Goal: Contribute content

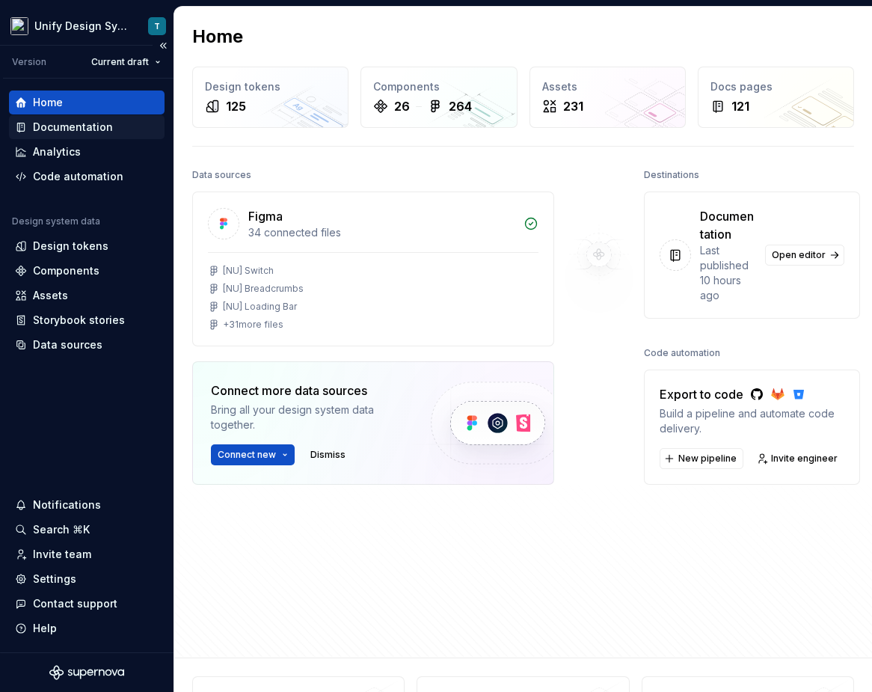
click at [73, 129] on div "Documentation" at bounding box center [73, 127] width 80 height 15
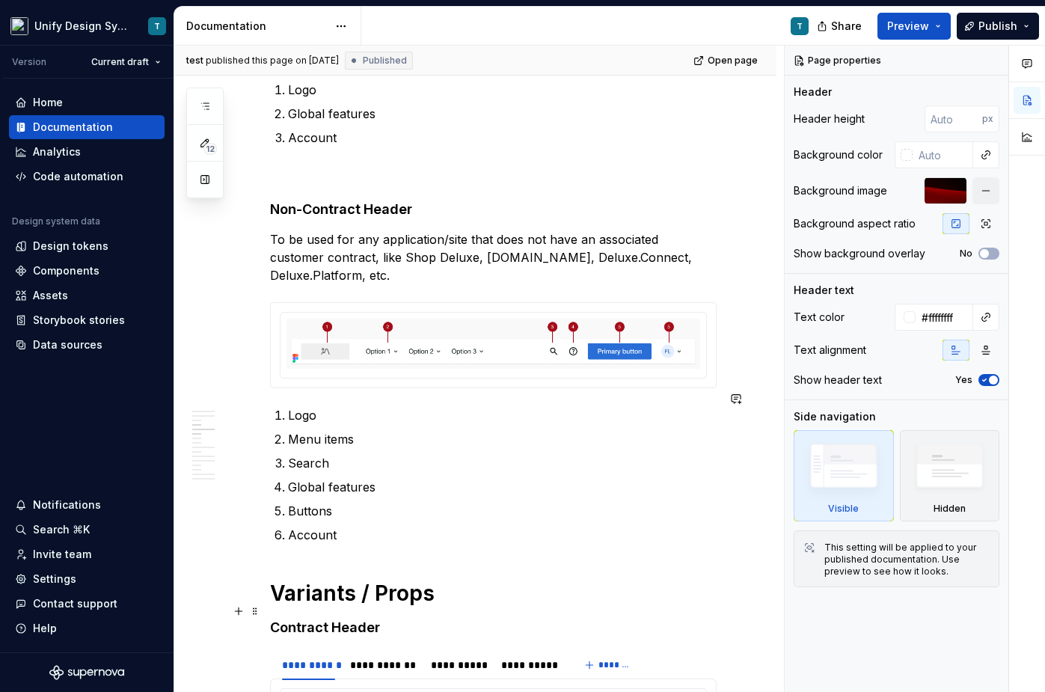
scroll to position [1399, 0]
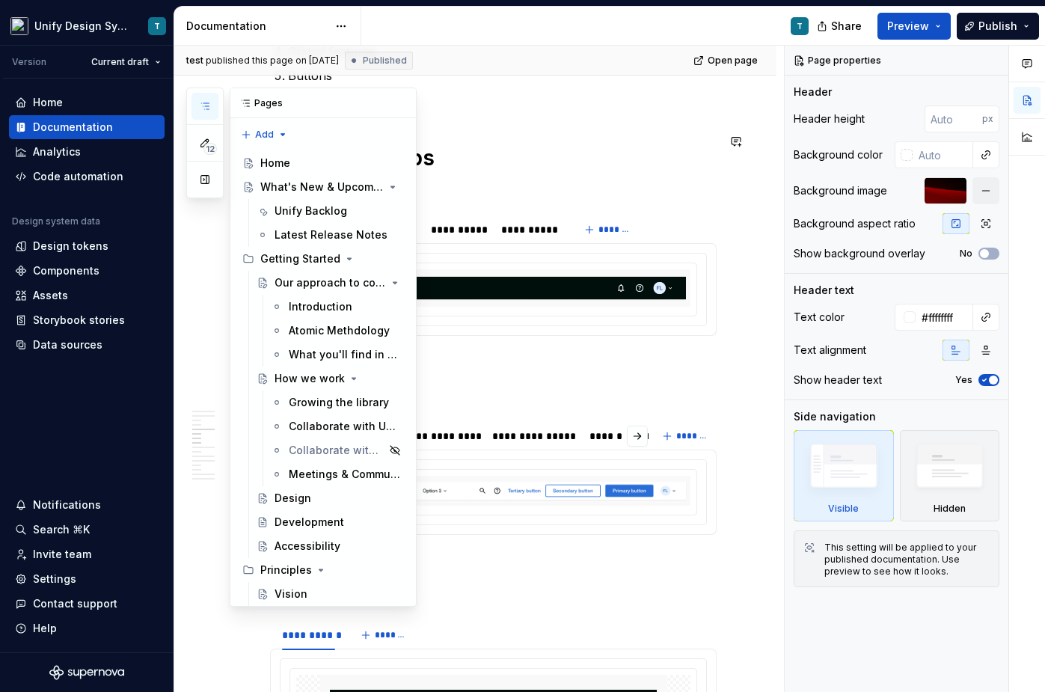
click at [211, 108] on button "button" at bounding box center [204, 106] width 27 height 27
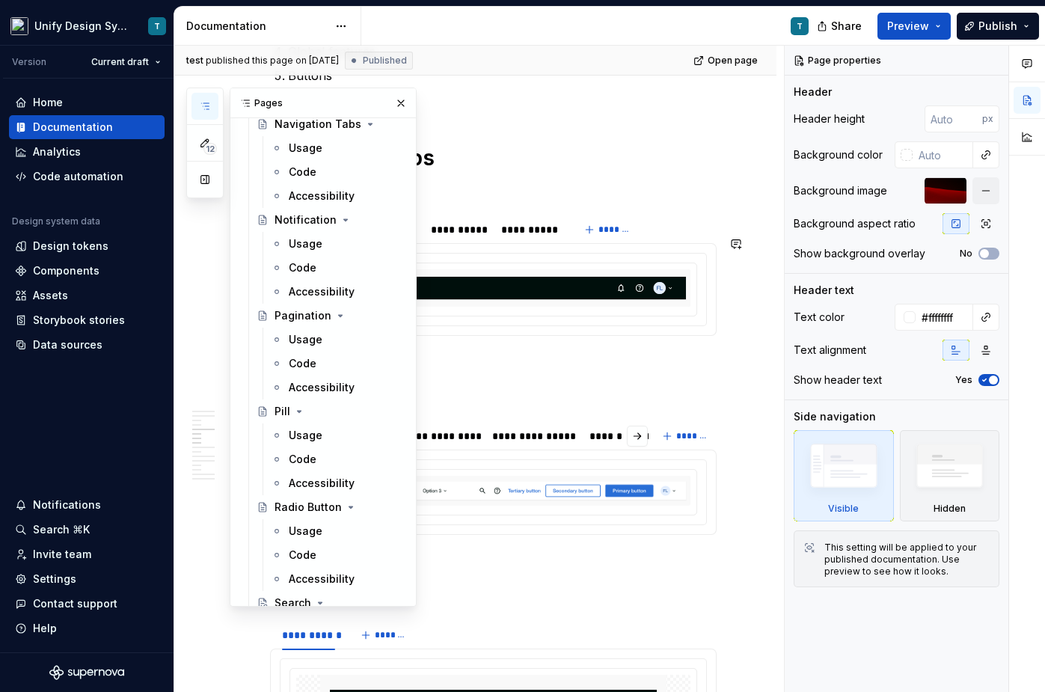
scroll to position [2643, 0]
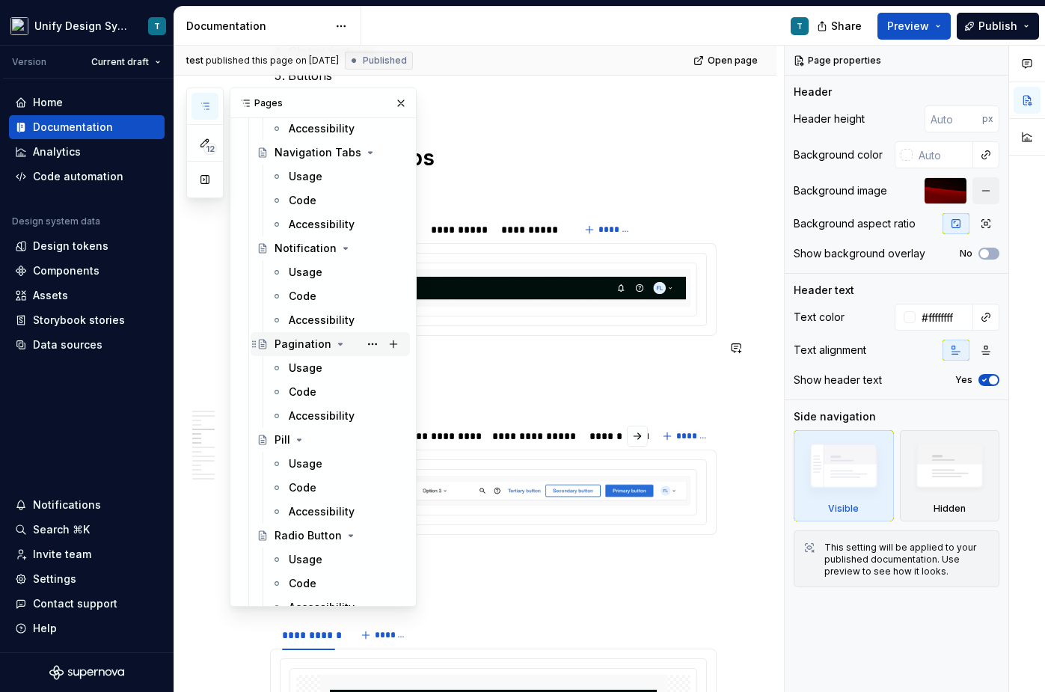
click at [294, 348] on div "Pagination" at bounding box center [302, 344] width 57 height 15
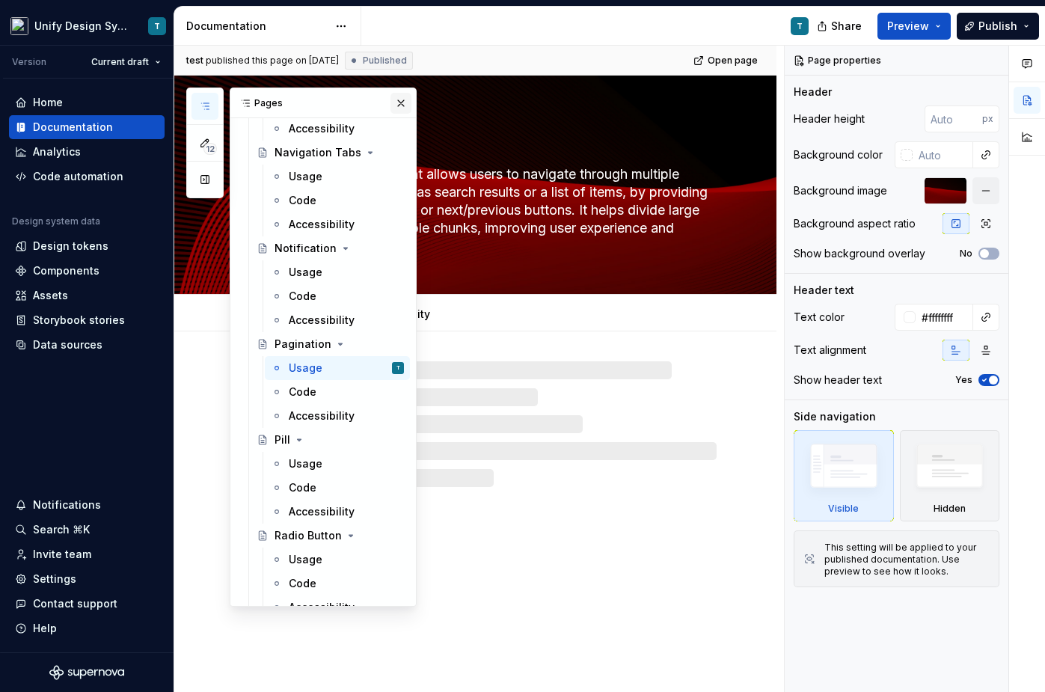
click at [401, 105] on button "button" at bounding box center [400, 103] width 21 height 21
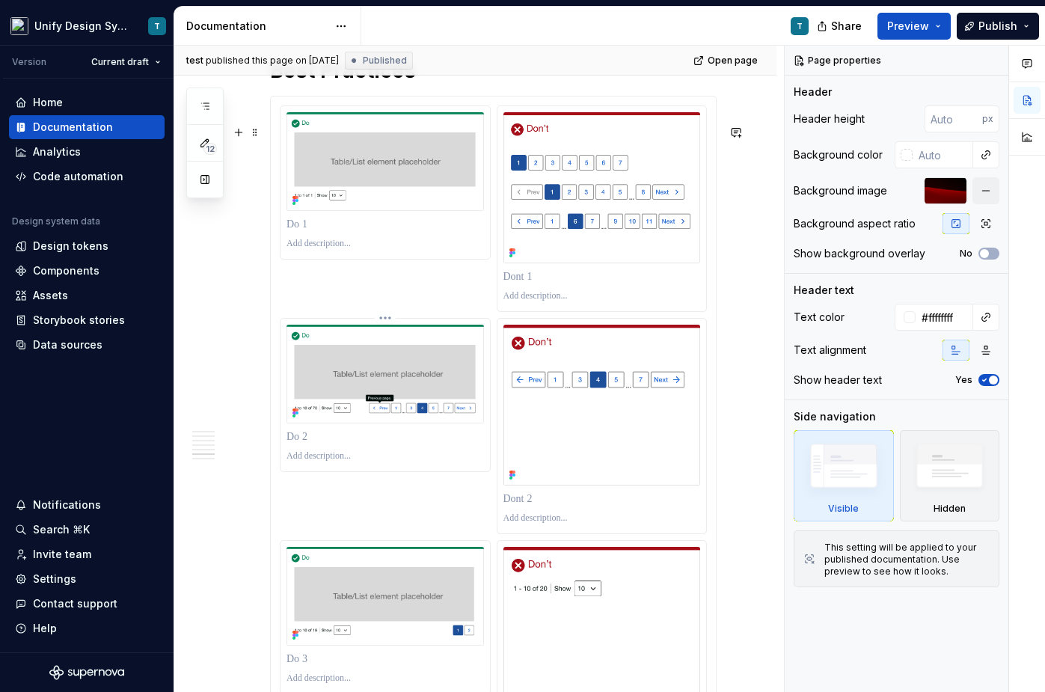
scroll to position [3316, 0]
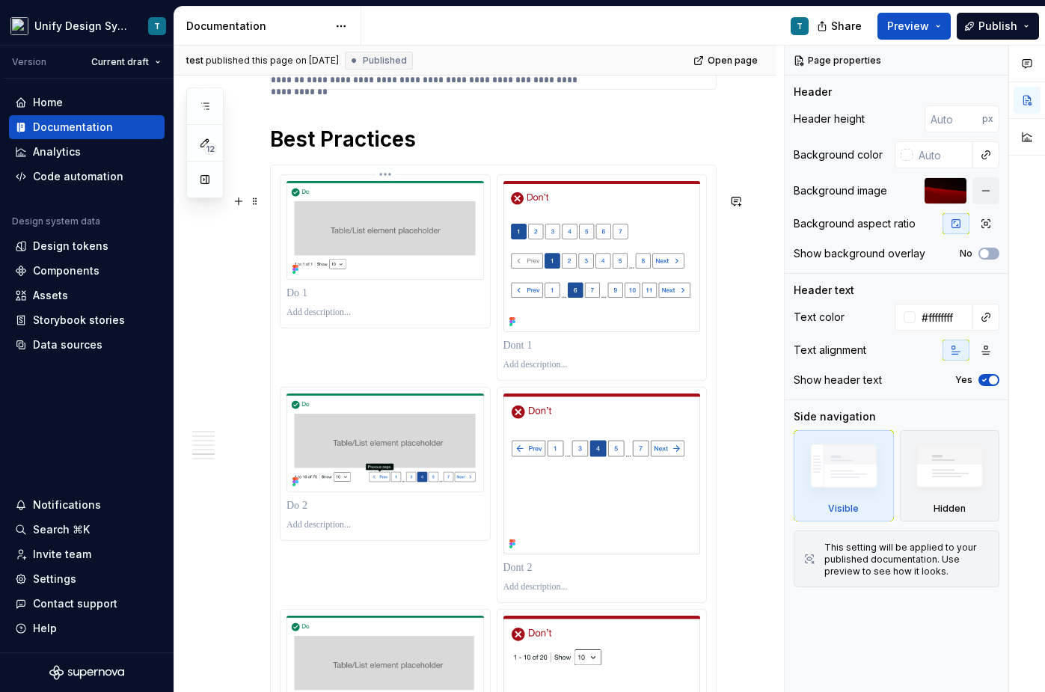
click at [299, 301] on p at bounding box center [384, 293] width 197 height 15
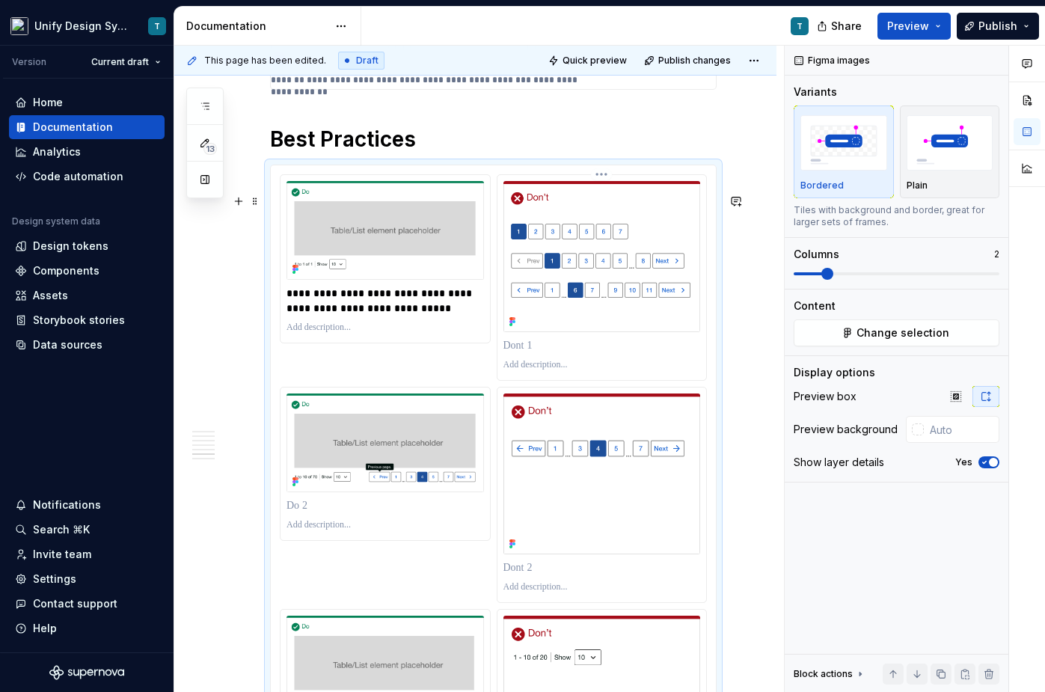
click at [527, 353] on p at bounding box center [601, 345] width 197 height 15
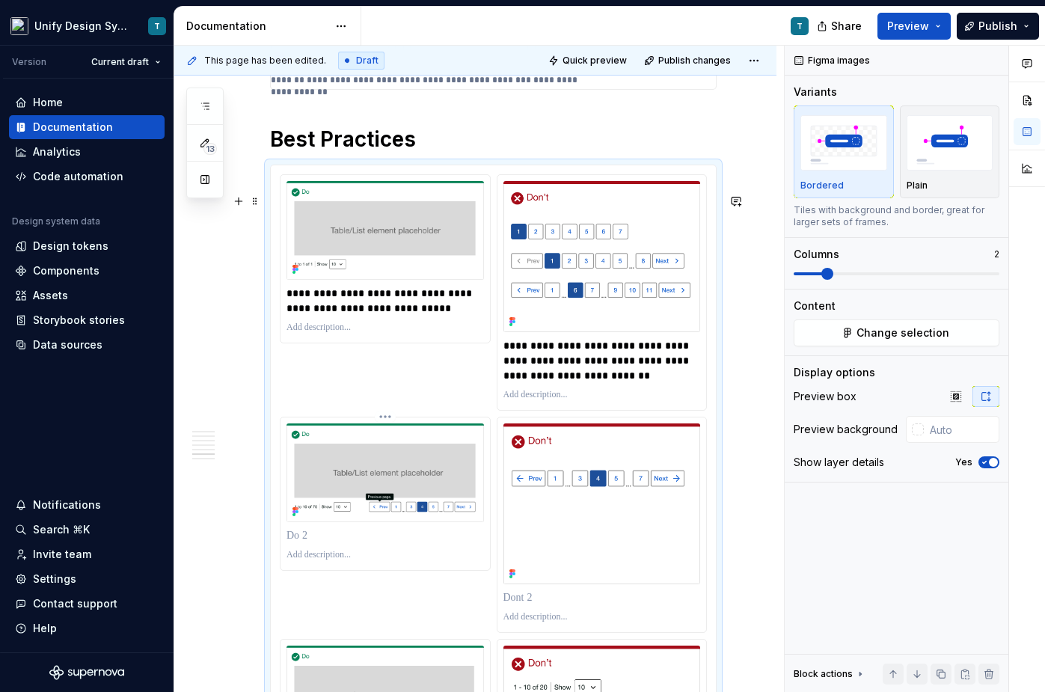
click at [332, 543] on p at bounding box center [384, 535] width 197 height 15
click at [530, 605] on p at bounding box center [601, 597] width 197 height 15
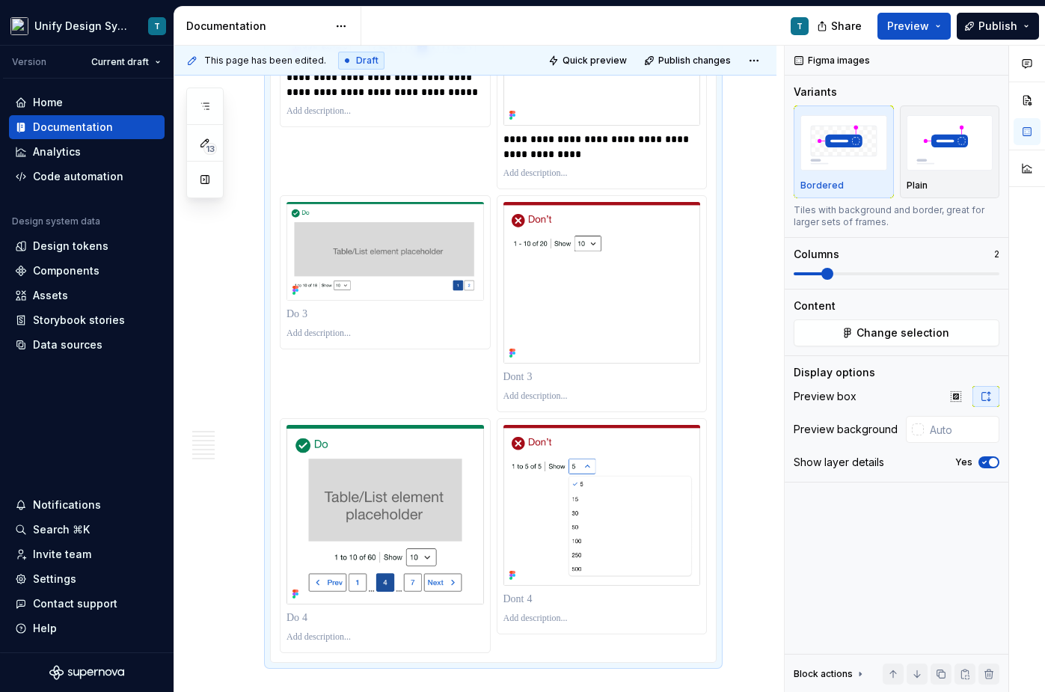
scroll to position [3797, 0]
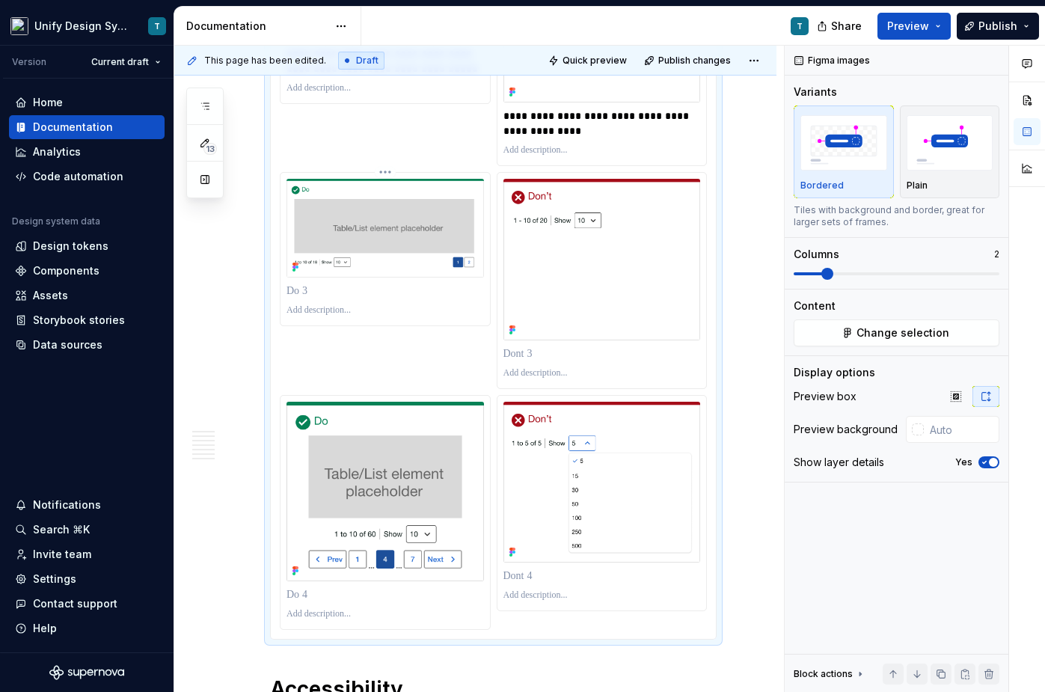
click at [311, 298] on p at bounding box center [384, 290] width 197 height 15
click at [533, 361] on p at bounding box center [601, 353] width 197 height 15
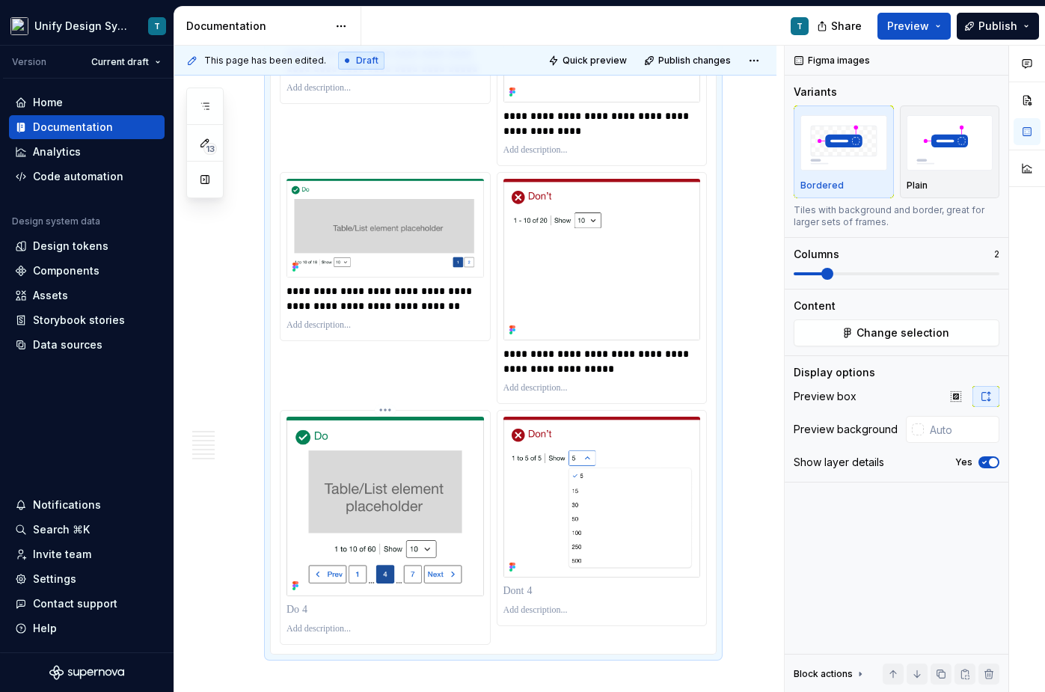
click at [324, 617] on p at bounding box center [384, 609] width 197 height 15
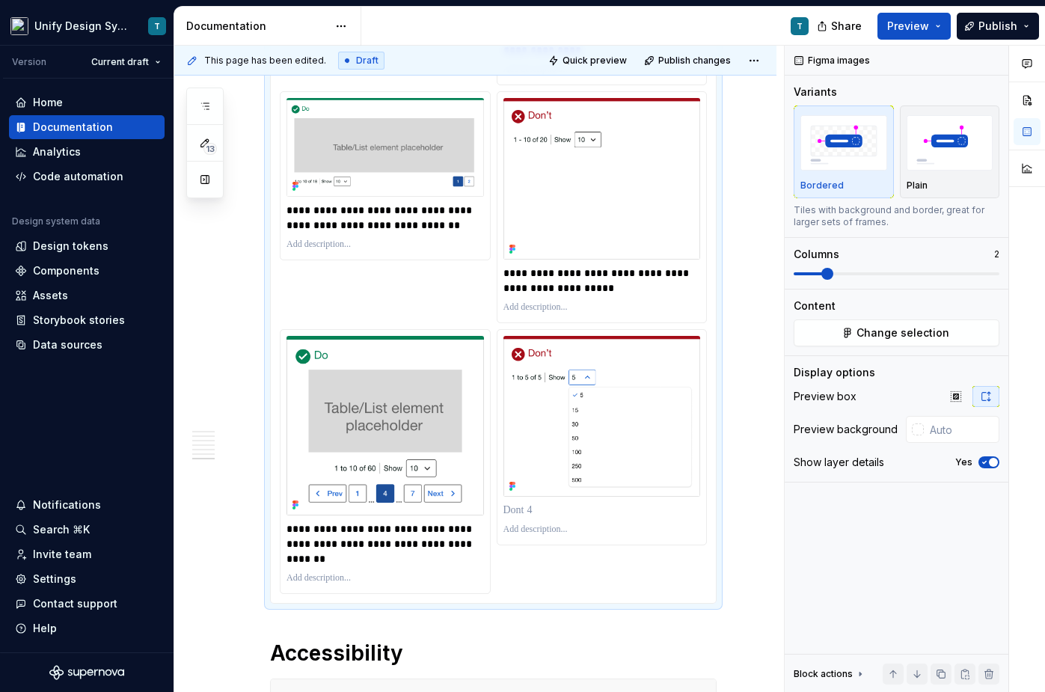
scroll to position [3916, 0]
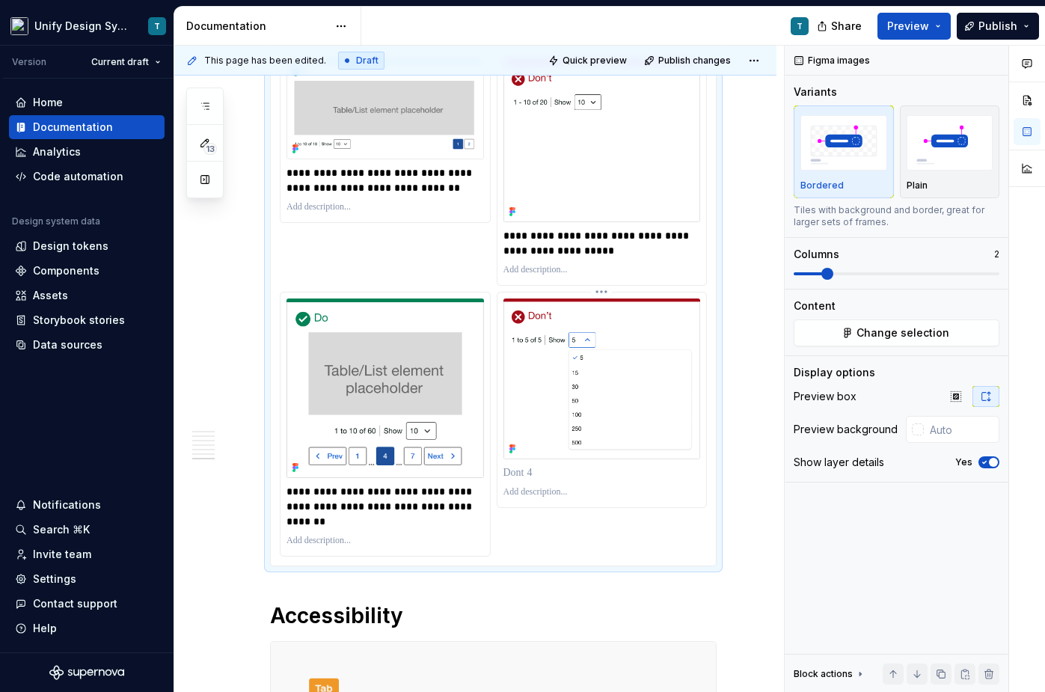
click at [526, 480] on p at bounding box center [601, 472] width 197 height 15
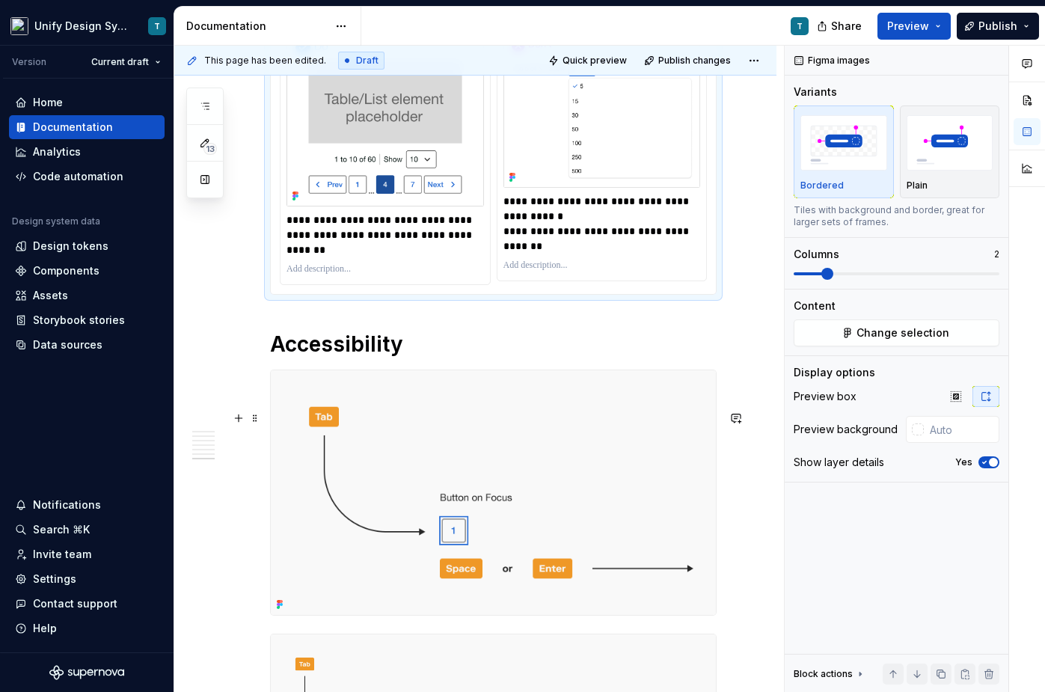
scroll to position [4207, 0]
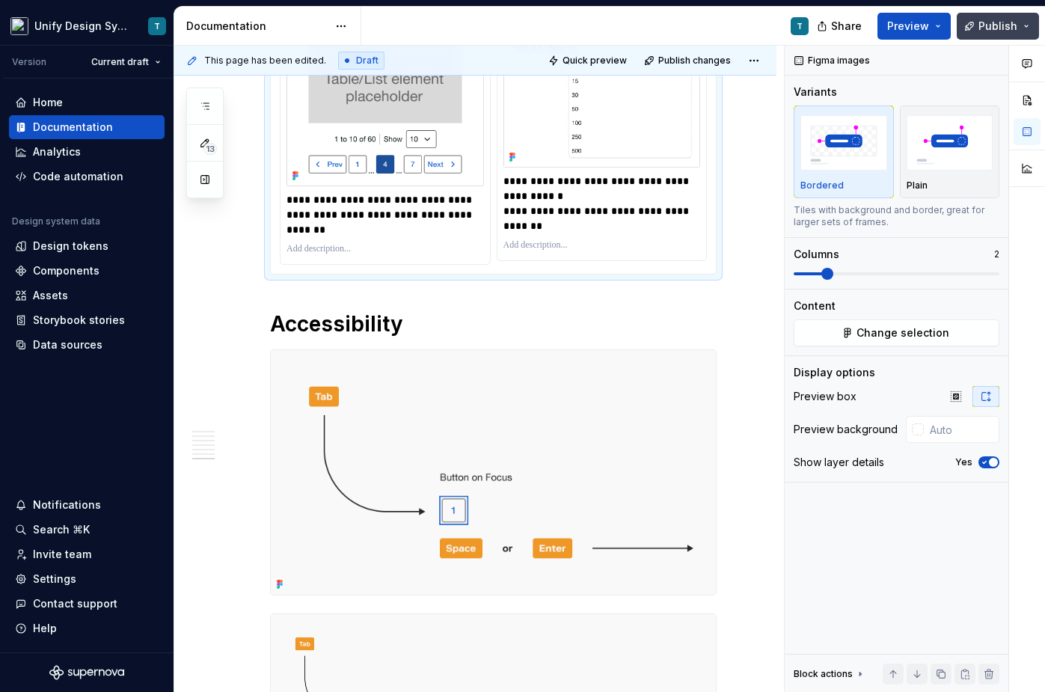
click at [871, 28] on span "Publish" at bounding box center [997, 26] width 39 height 15
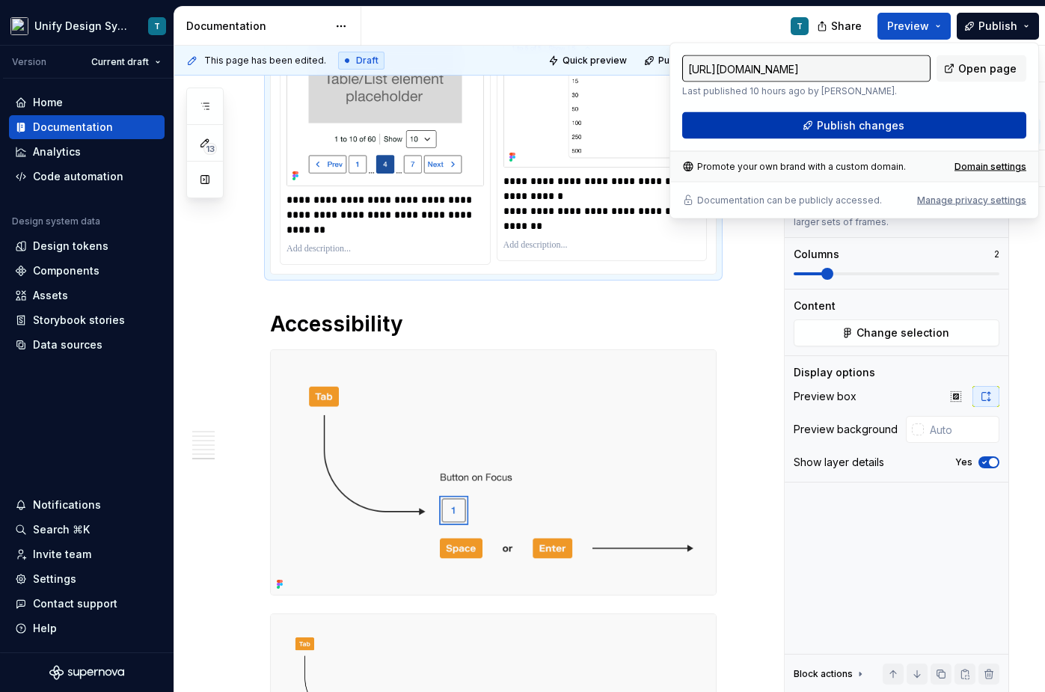
click at [851, 122] on span "Publish changes" at bounding box center [860, 125] width 87 height 15
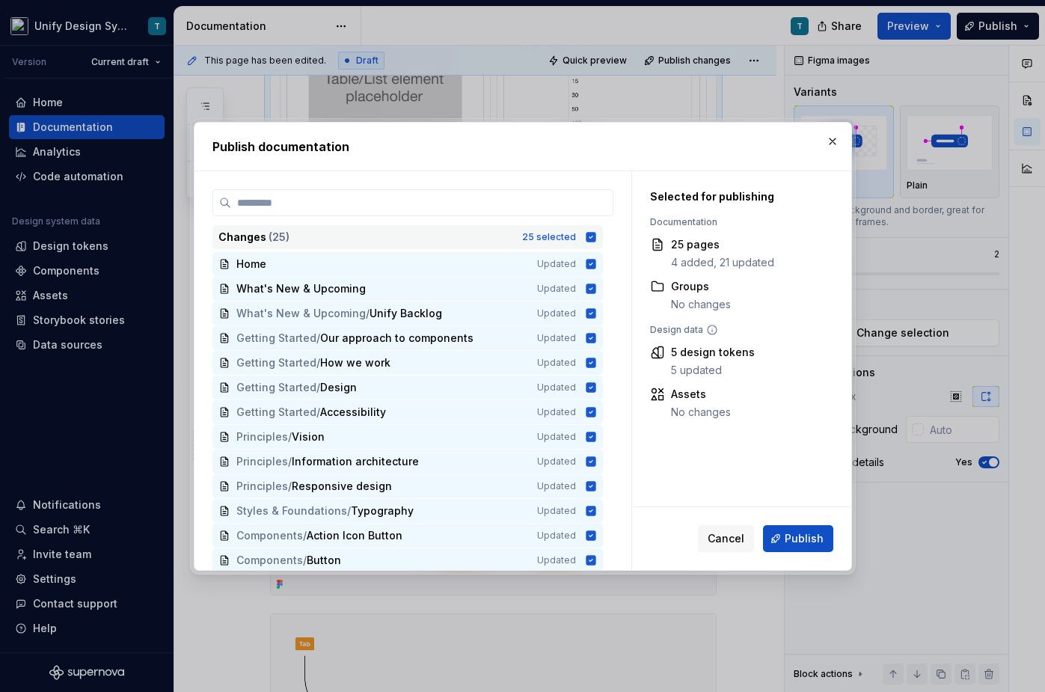
click at [541, 236] on div "25 selected" at bounding box center [549, 237] width 54 height 12
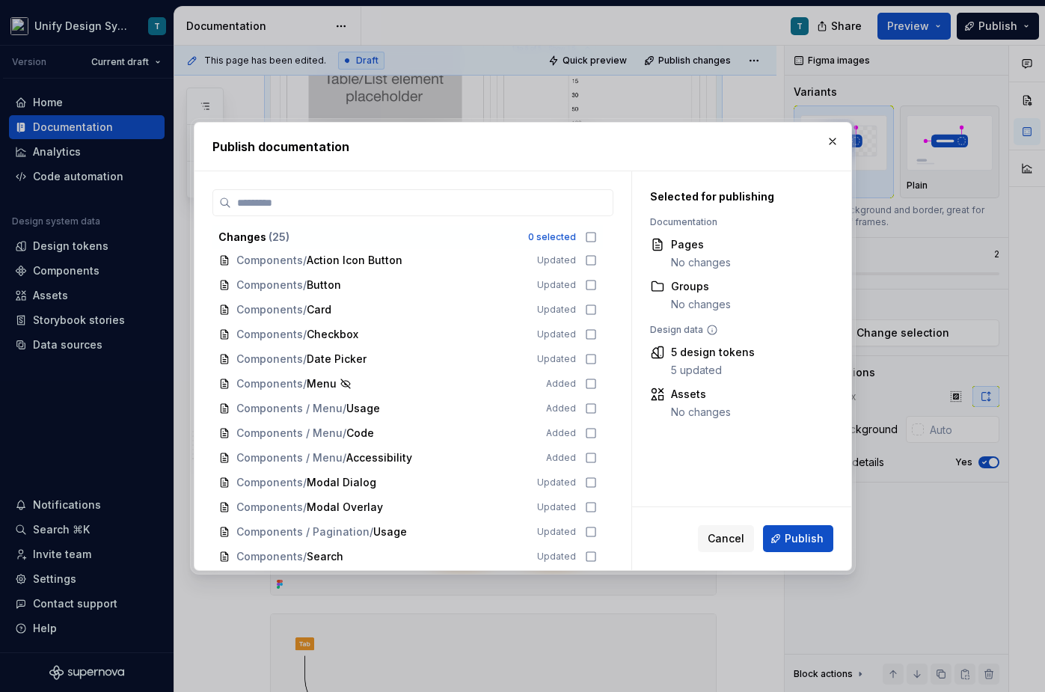
scroll to position [299, 0]
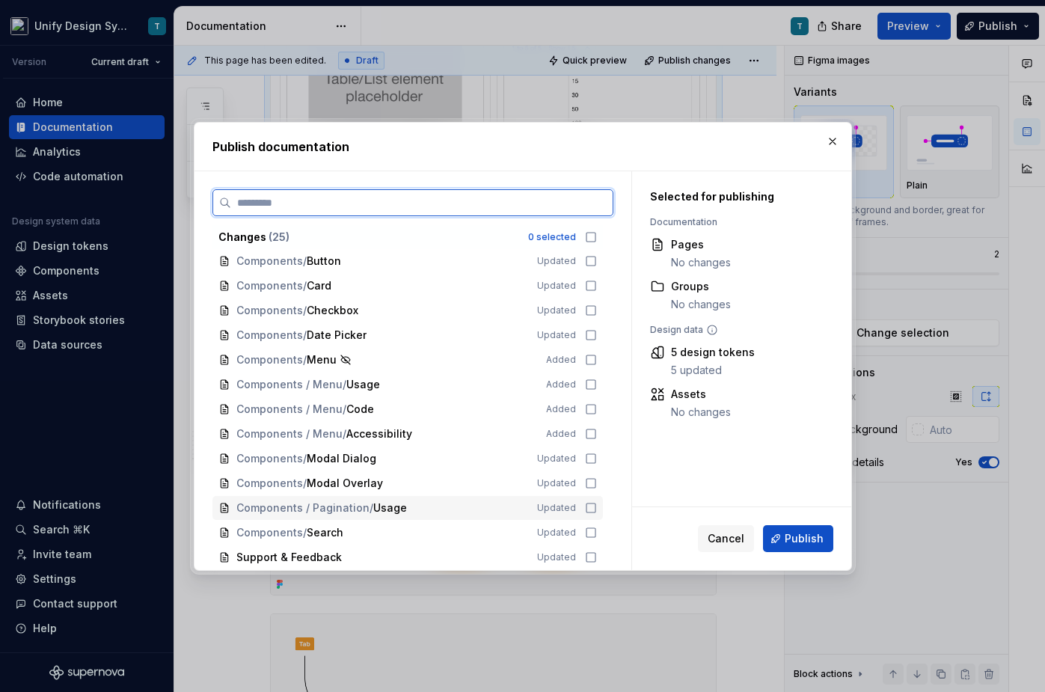
click at [369, 510] on span "/" at bounding box center [371, 507] width 4 height 15
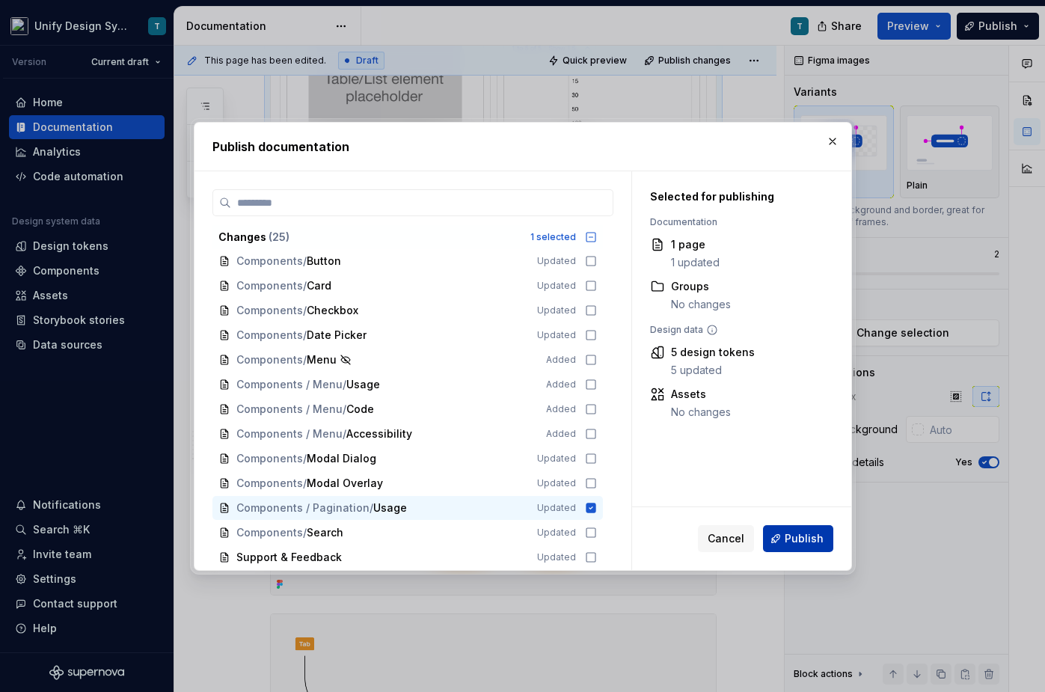
click at [778, 541] on button "Publish" at bounding box center [798, 538] width 70 height 27
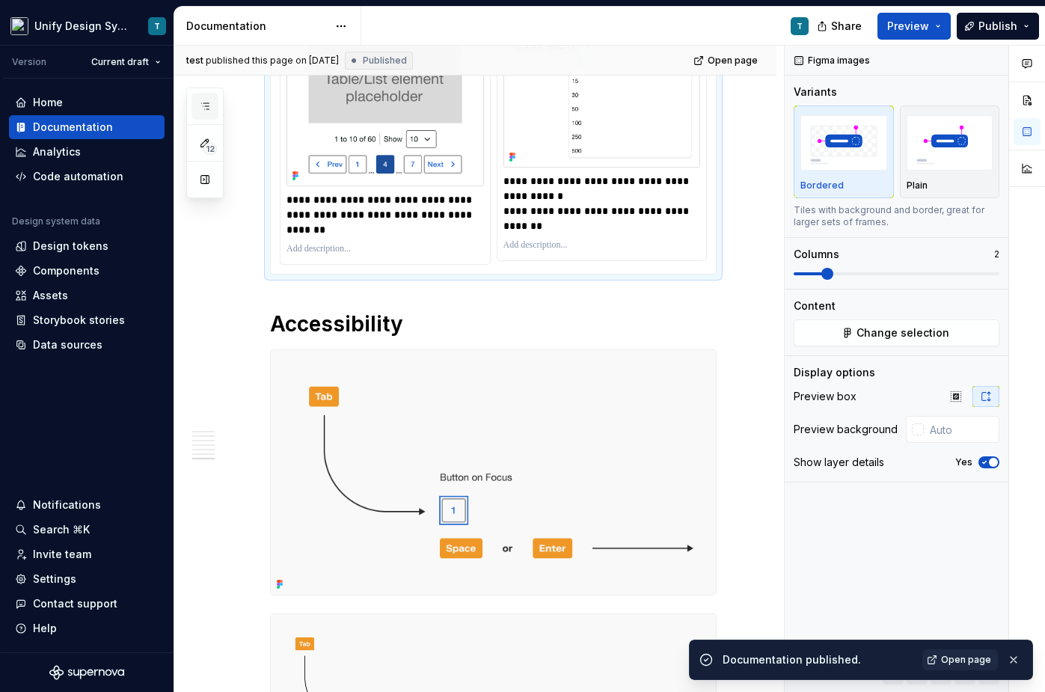
click at [204, 105] on icon "button" at bounding box center [205, 106] width 12 height 12
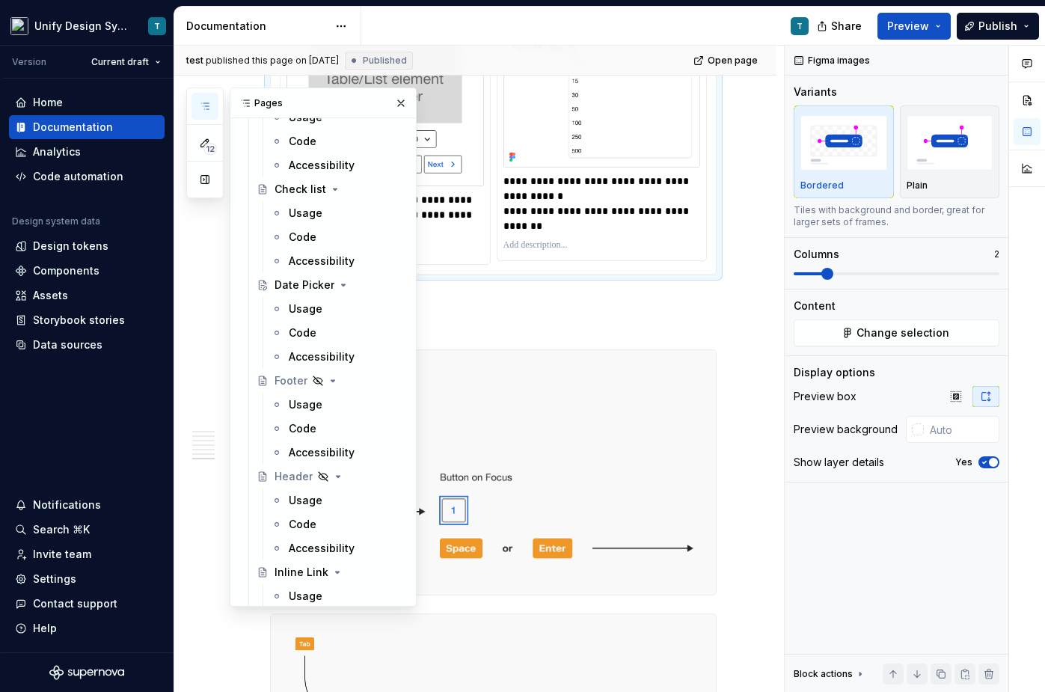
scroll to position [1433, 0]
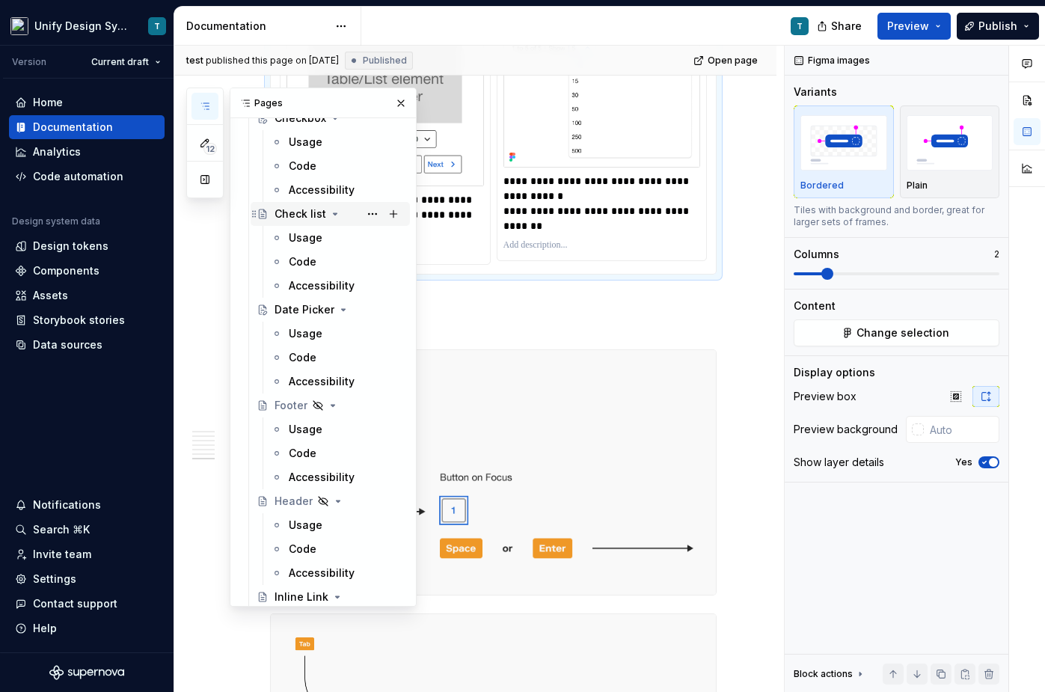
click at [303, 216] on div "Check list" at bounding box center [300, 213] width 52 height 15
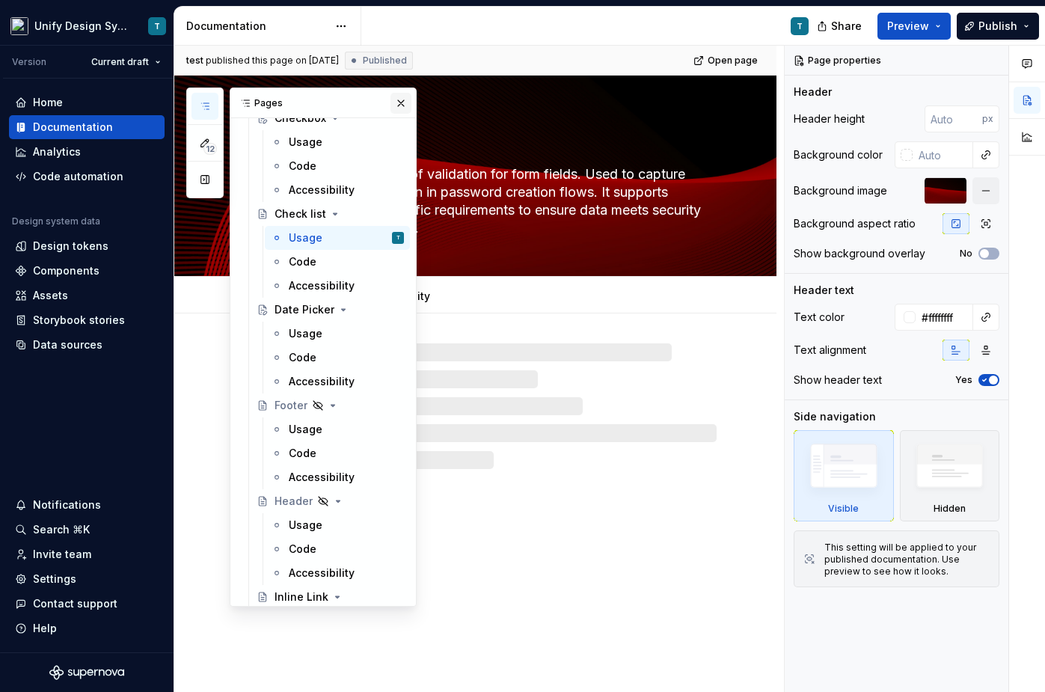
click at [399, 104] on button "button" at bounding box center [400, 103] width 21 height 21
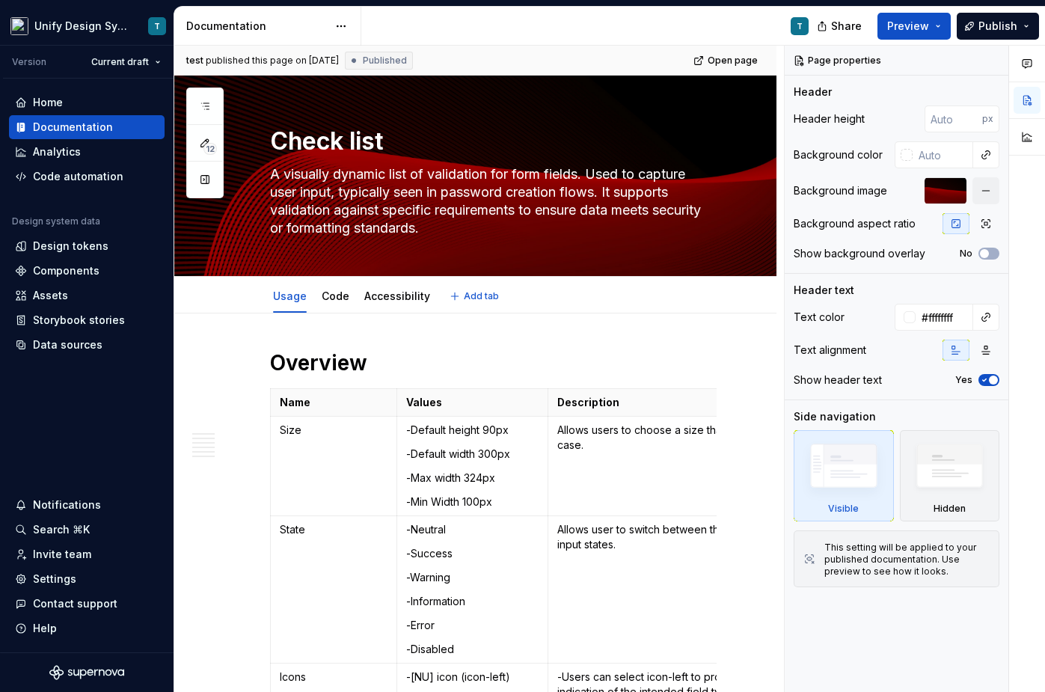
type textarea "*"
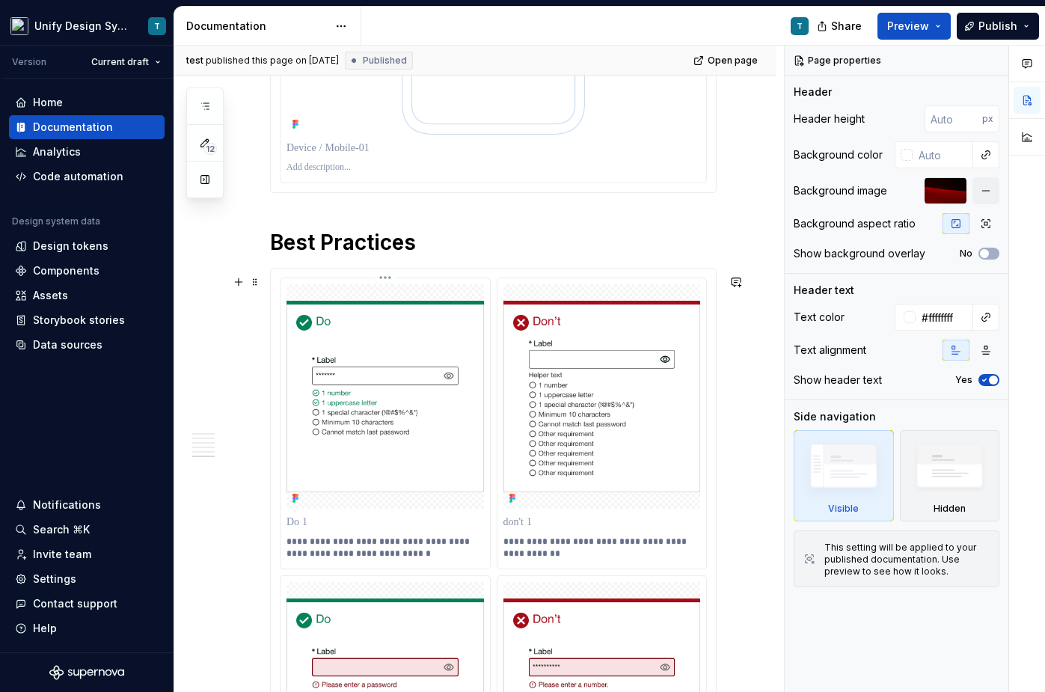
scroll to position [3249, 0]
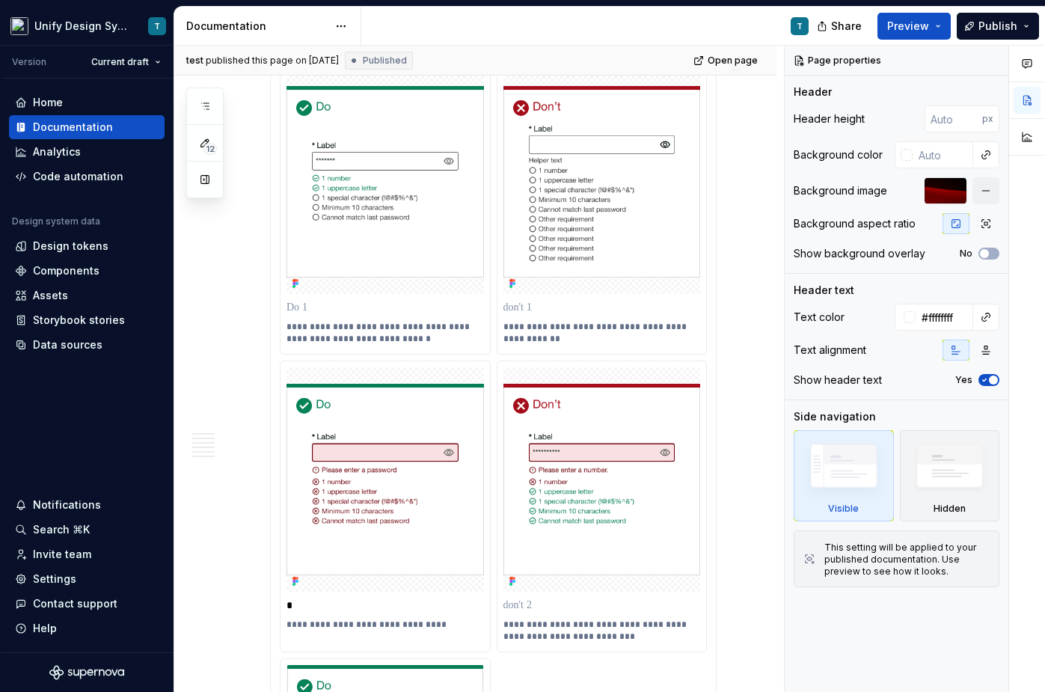
click at [381, 338] on p "**********" at bounding box center [386, 333] width 201 height 24
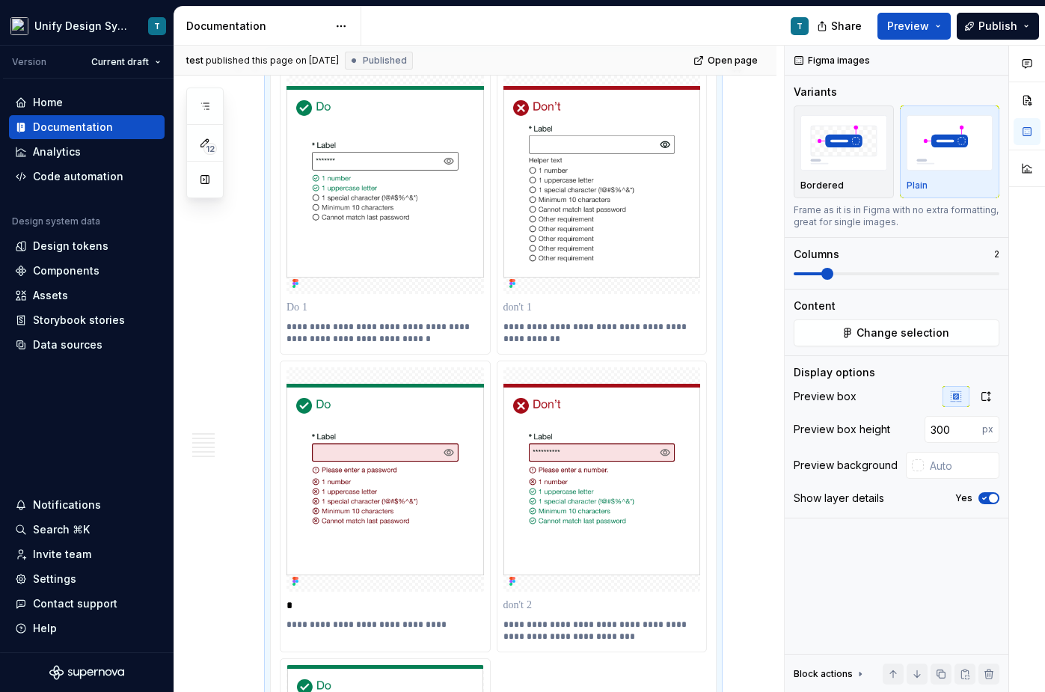
click at [318, 313] on p at bounding box center [384, 307] width 197 height 15
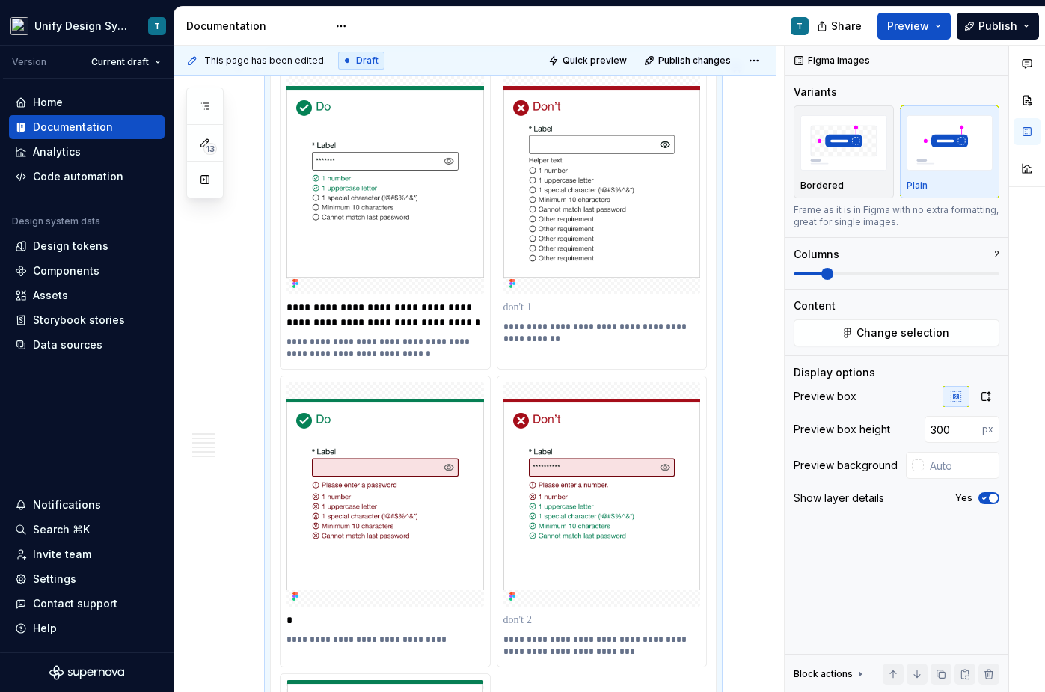
click at [378, 358] on p "**********" at bounding box center [386, 348] width 201 height 24
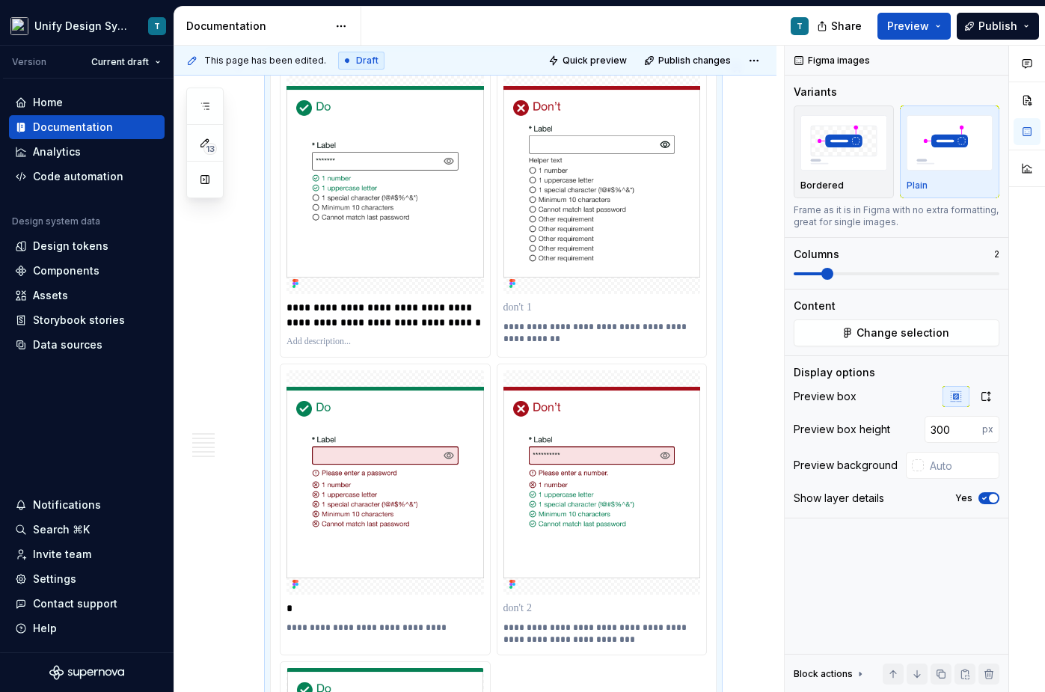
click at [560, 341] on p "**********" at bounding box center [603, 333] width 201 height 24
click at [528, 310] on p at bounding box center [601, 307] width 197 height 15
click at [508, 421] on img at bounding box center [601, 482] width 197 height 191
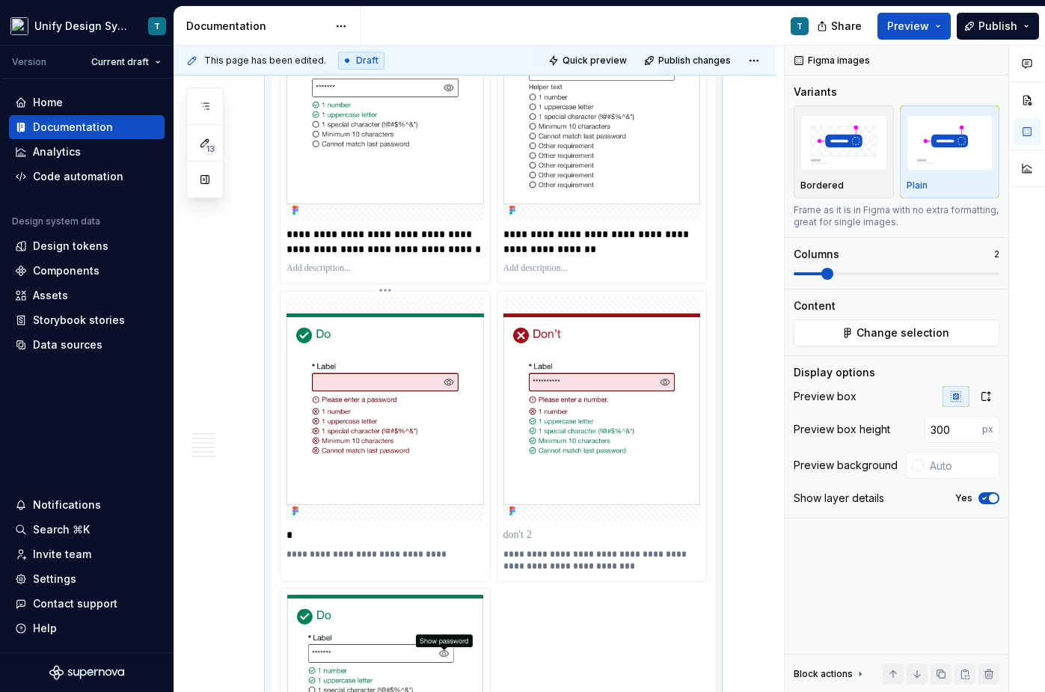
click at [325, 559] on p "**********" at bounding box center [386, 554] width 201 height 12
click at [310, 542] on p "*" at bounding box center [386, 534] width 201 height 15
click at [347, 560] on p "**********" at bounding box center [386, 554] width 201 height 12
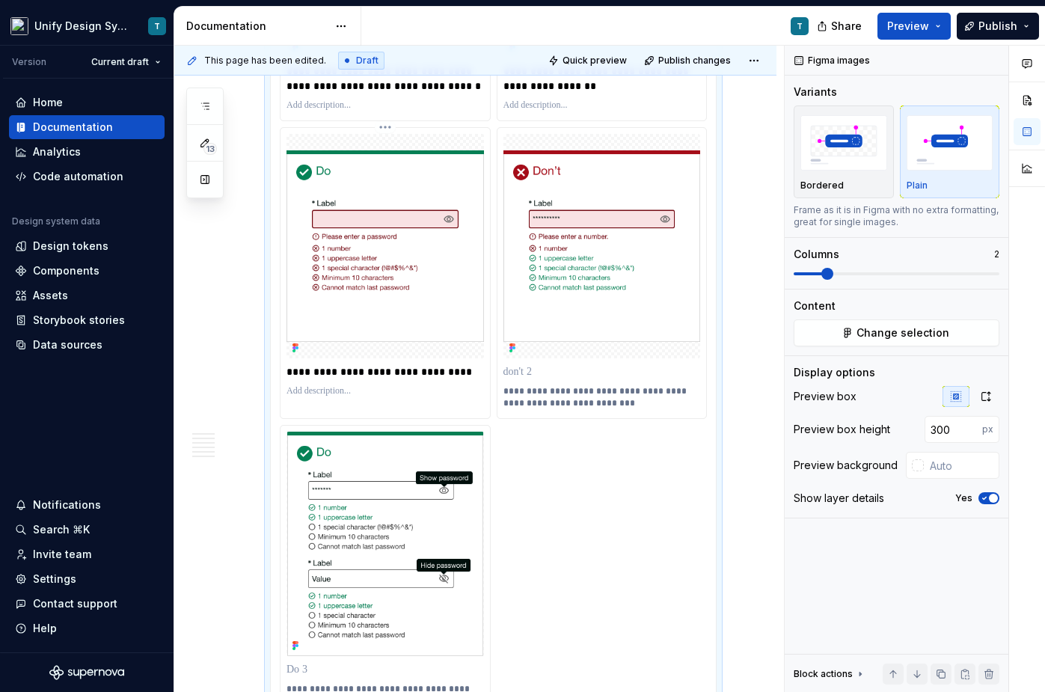
scroll to position [3539, 0]
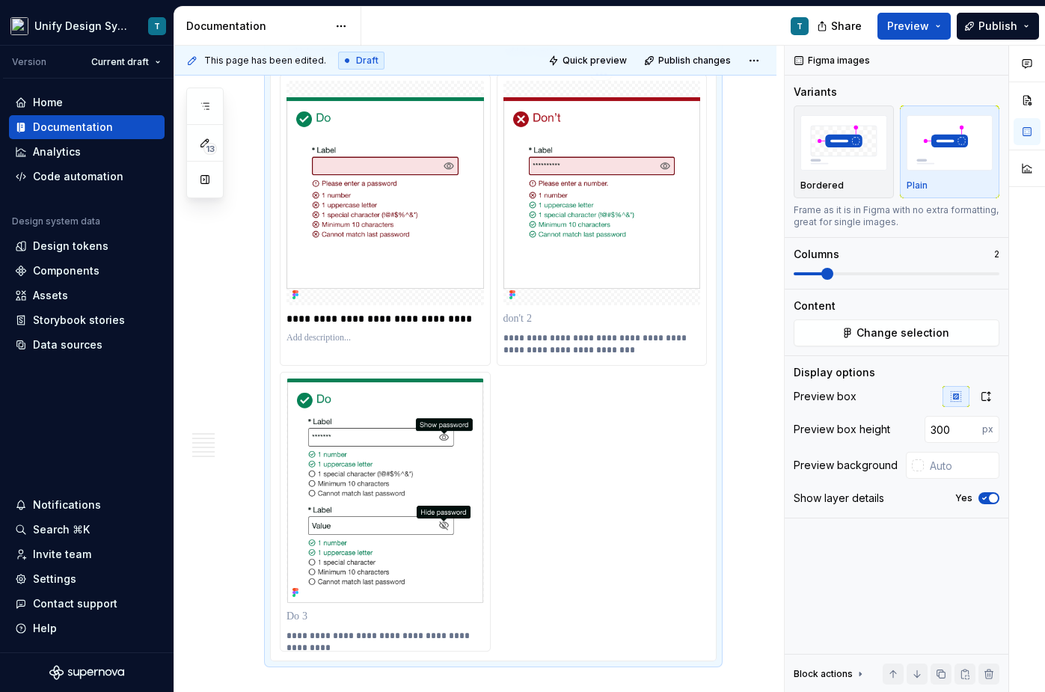
click at [563, 347] on p "**********" at bounding box center [603, 344] width 201 height 24
click at [534, 325] on p at bounding box center [601, 318] width 197 height 15
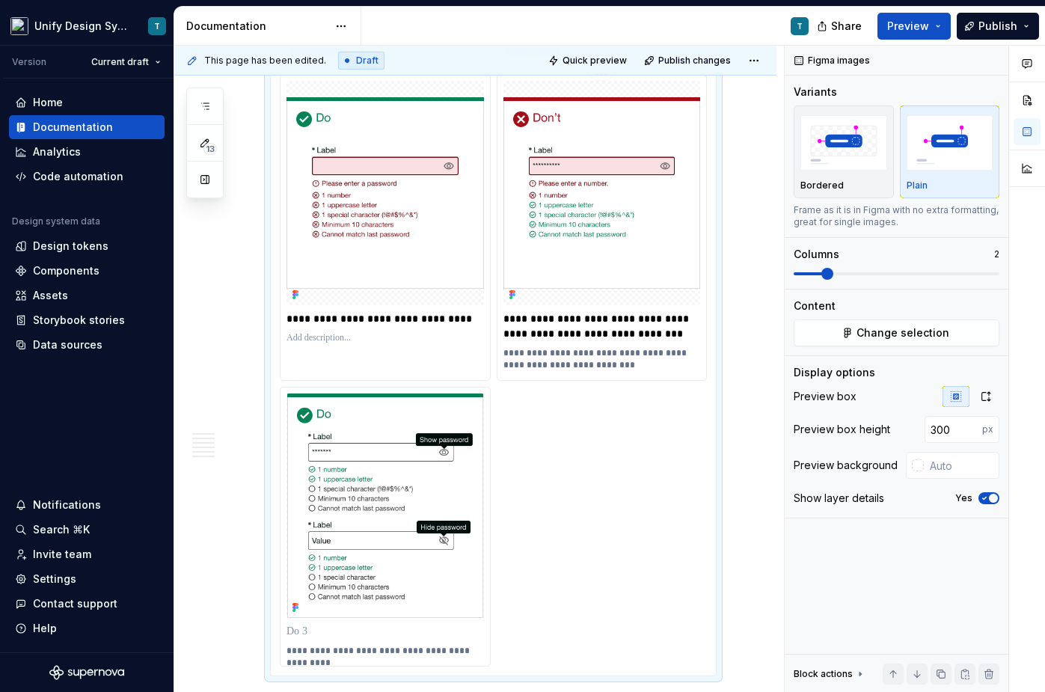
click at [540, 363] on p "**********" at bounding box center [603, 359] width 201 height 24
paste div
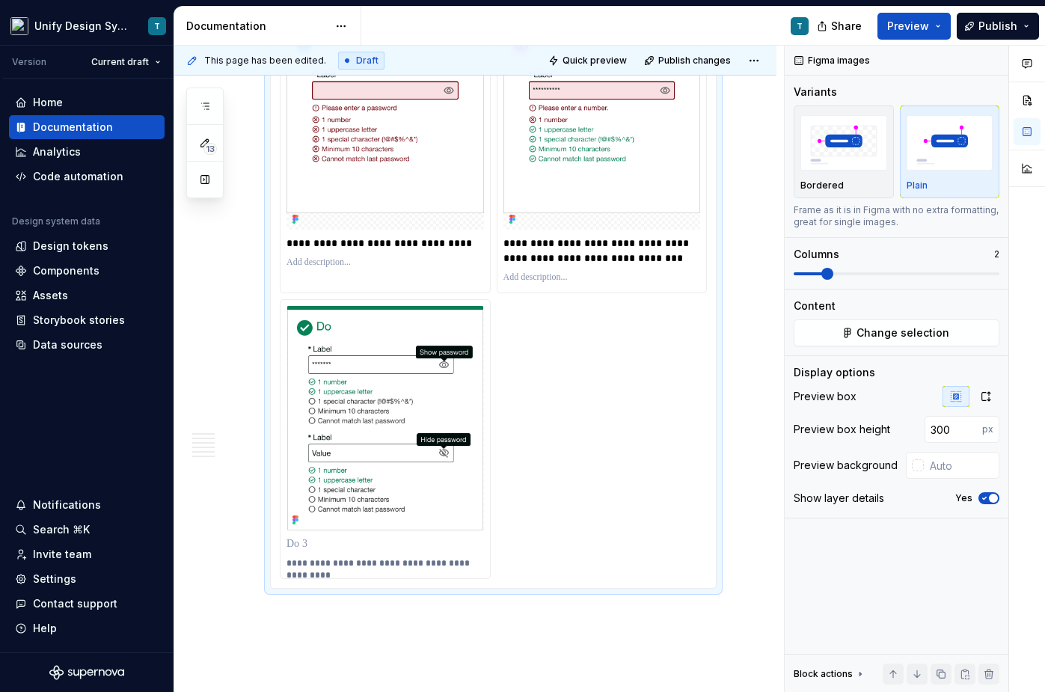
scroll to position [3623, 0]
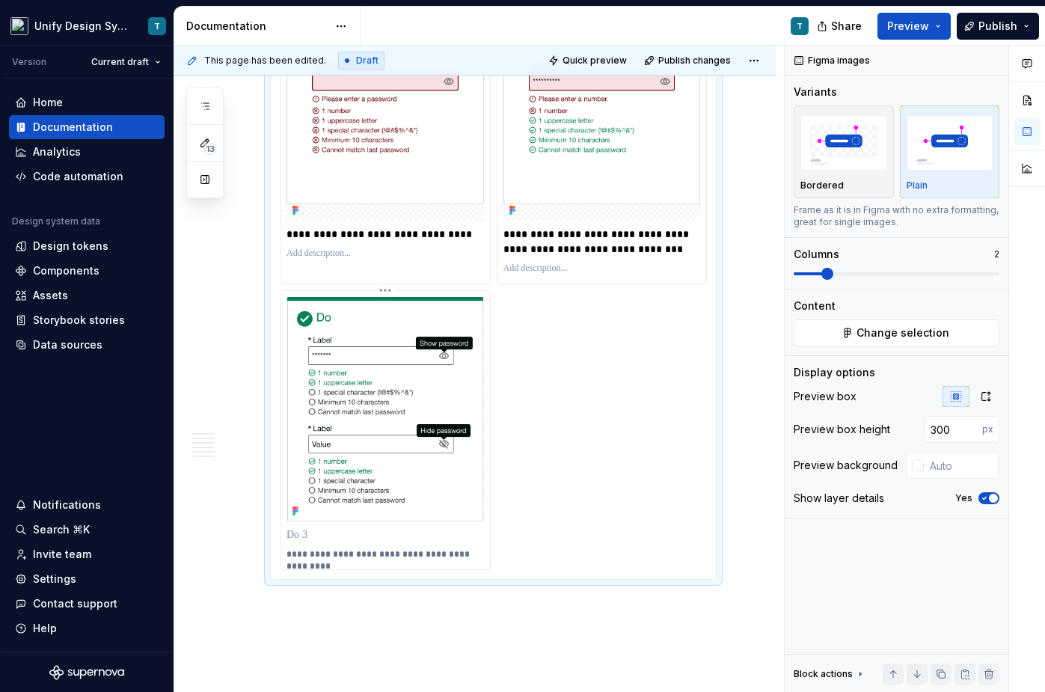
click at [374, 560] on p "**********" at bounding box center [386, 554] width 201 height 12
click at [307, 541] on p at bounding box center [384, 534] width 197 height 15
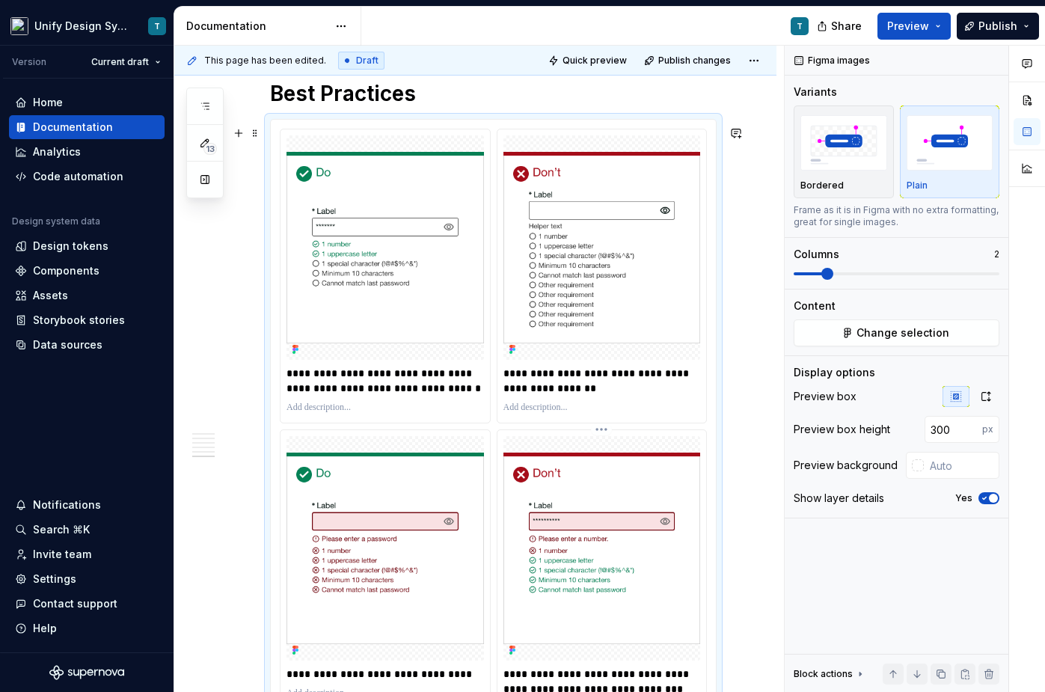
scroll to position [3266, 0]
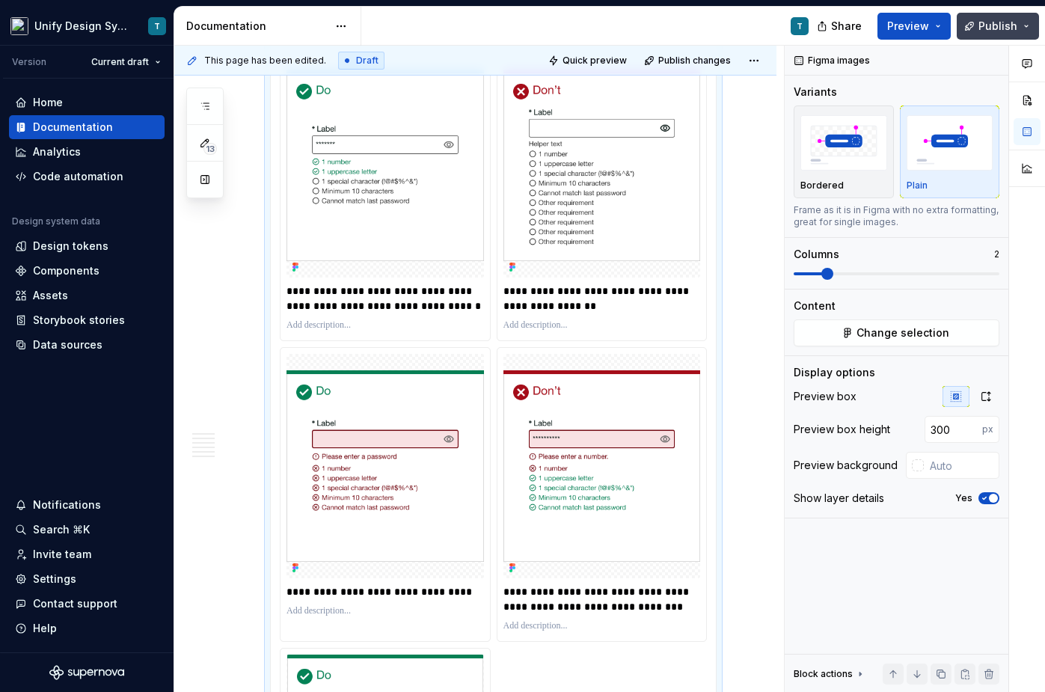
click at [871, 28] on span "Publish" at bounding box center [997, 26] width 39 height 15
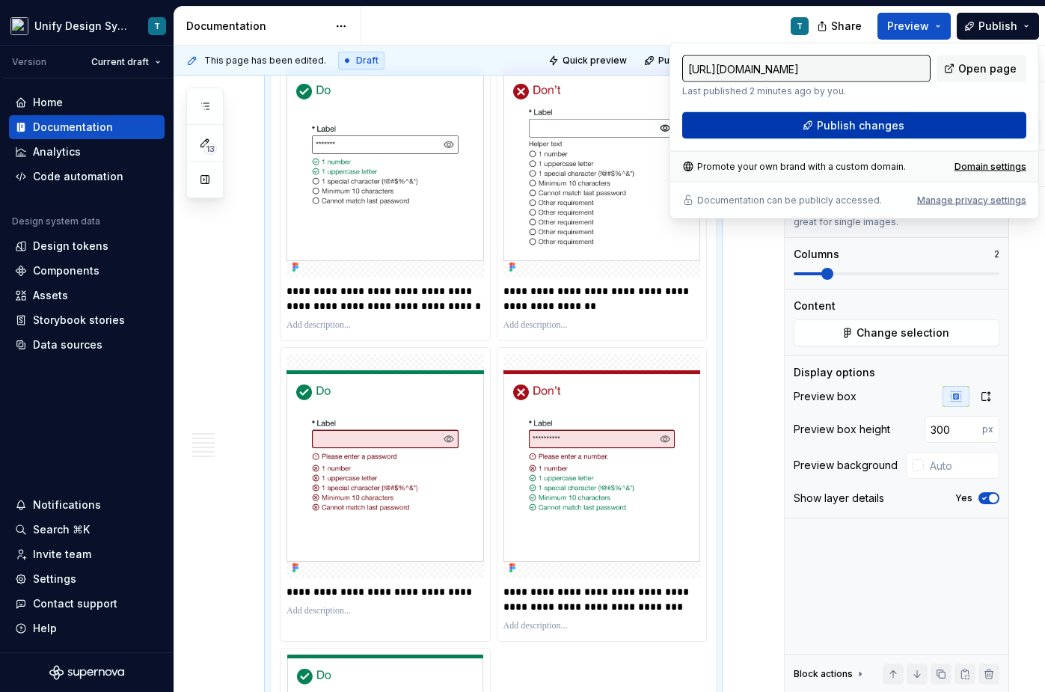
click at [870, 134] on button "Publish changes" at bounding box center [854, 125] width 344 height 27
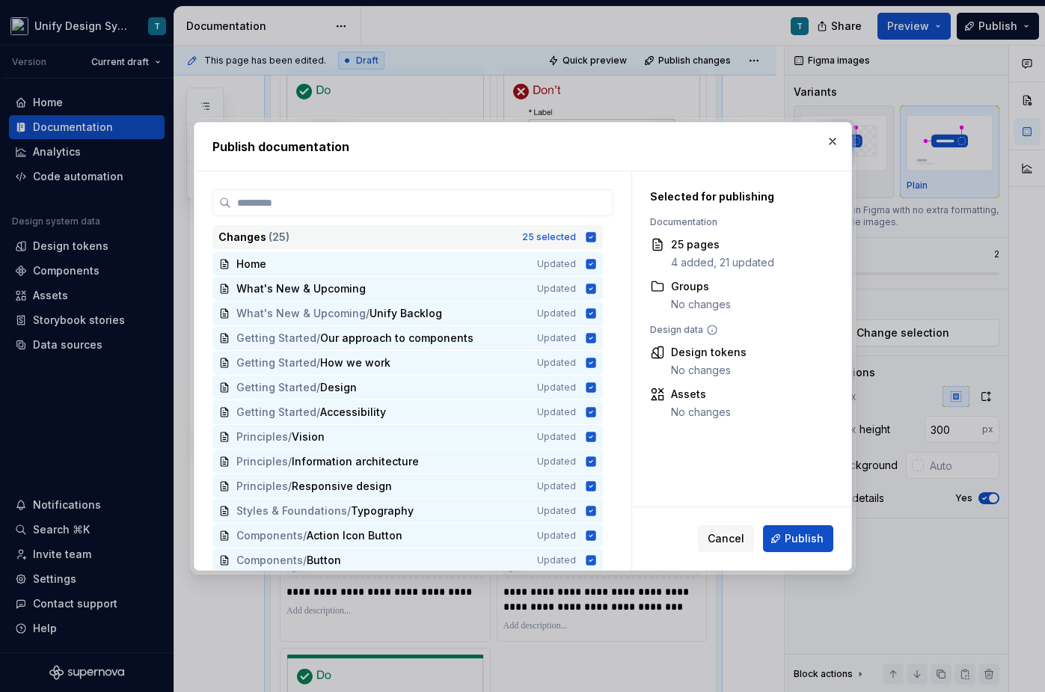
click at [419, 237] on div "Changes ( 25 )" at bounding box center [365, 237] width 295 height 15
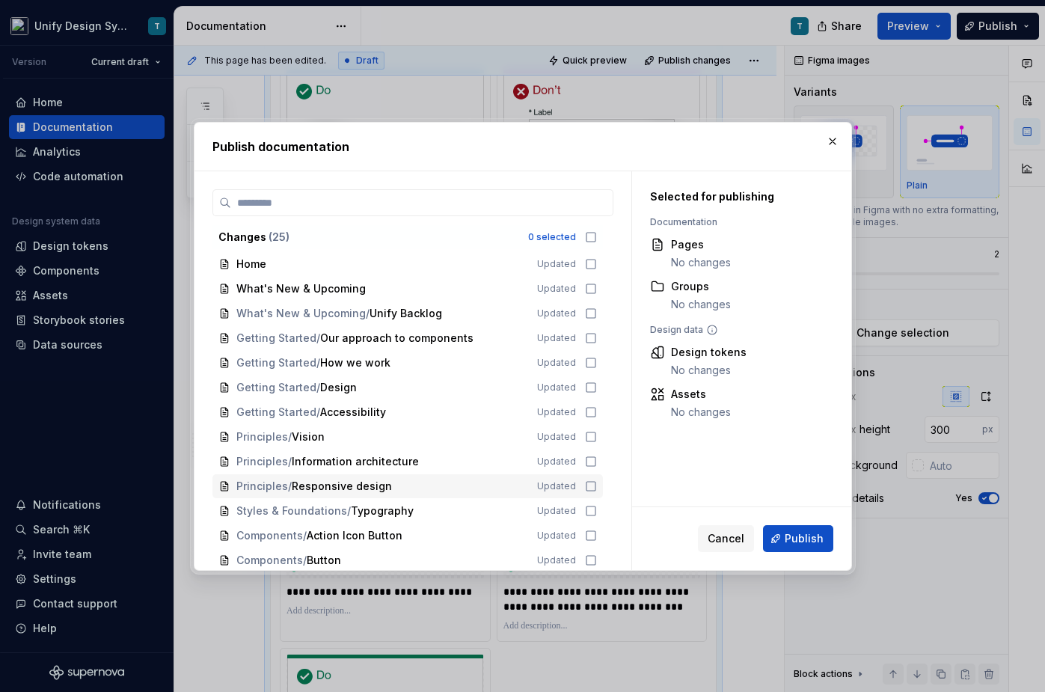
scroll to position [145, 0]
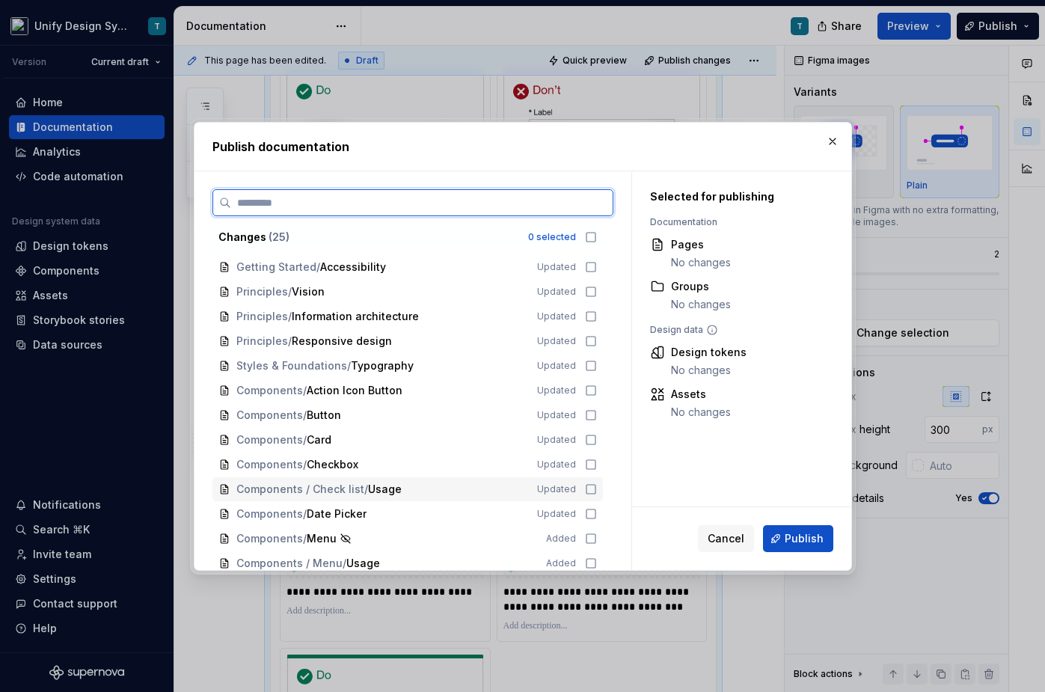
click at [381, 491] on span "Usage" at bounding box center [385, 489] width 34 height 15
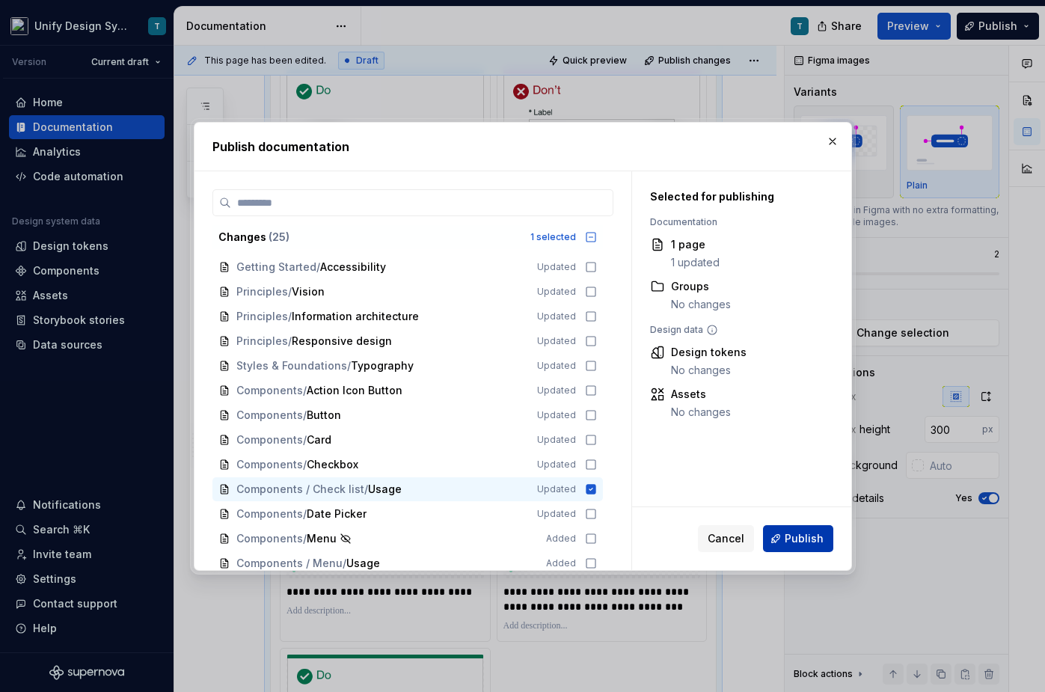
click at [800, 531] on span "Publish" at bounding box center [803, 538] width 39 height 15
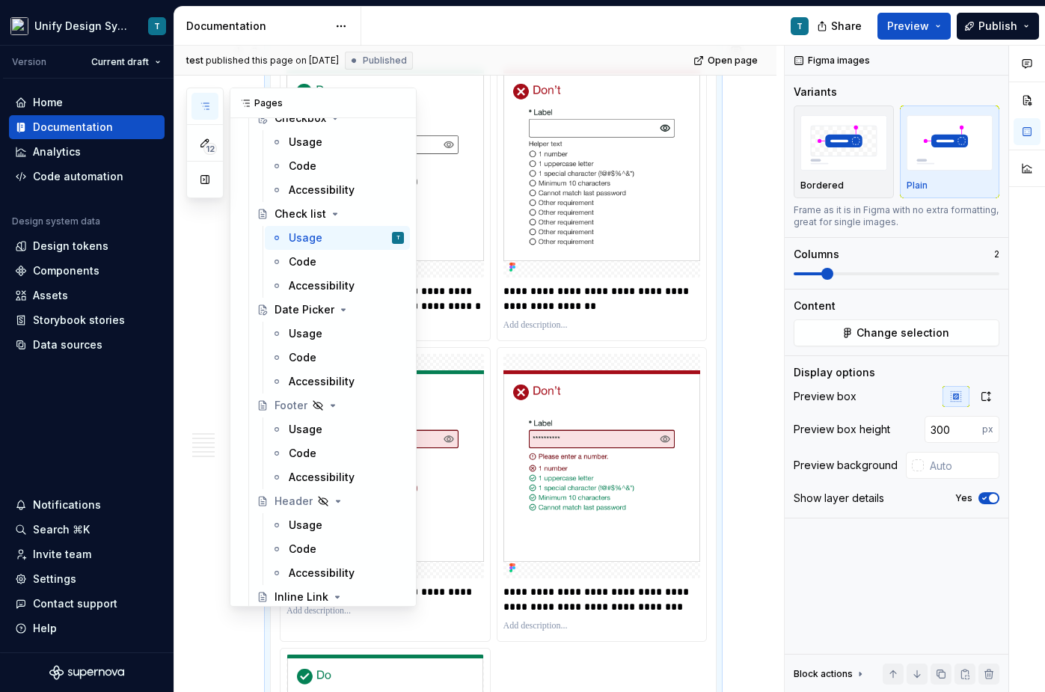
click at [200, 108] on icon "button" at bounding box center [205, 106] width 12 height 12
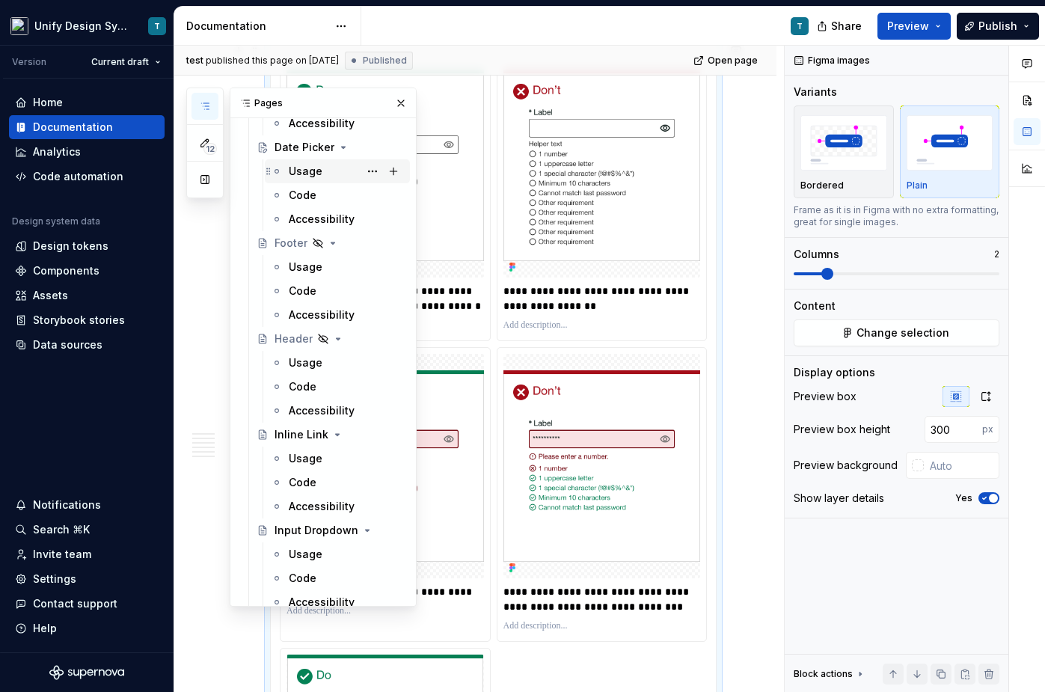
scroll to position [1704, 0]
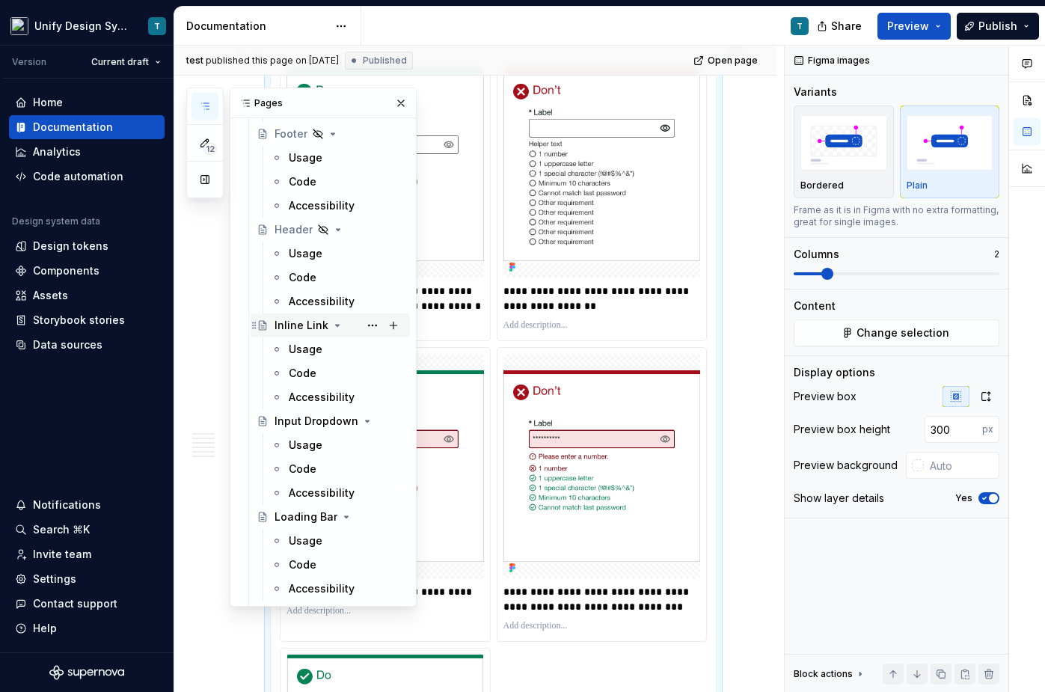
click at [316, 325] on div "Inline Link" at bounding box center [301, 325] width 54 height 15
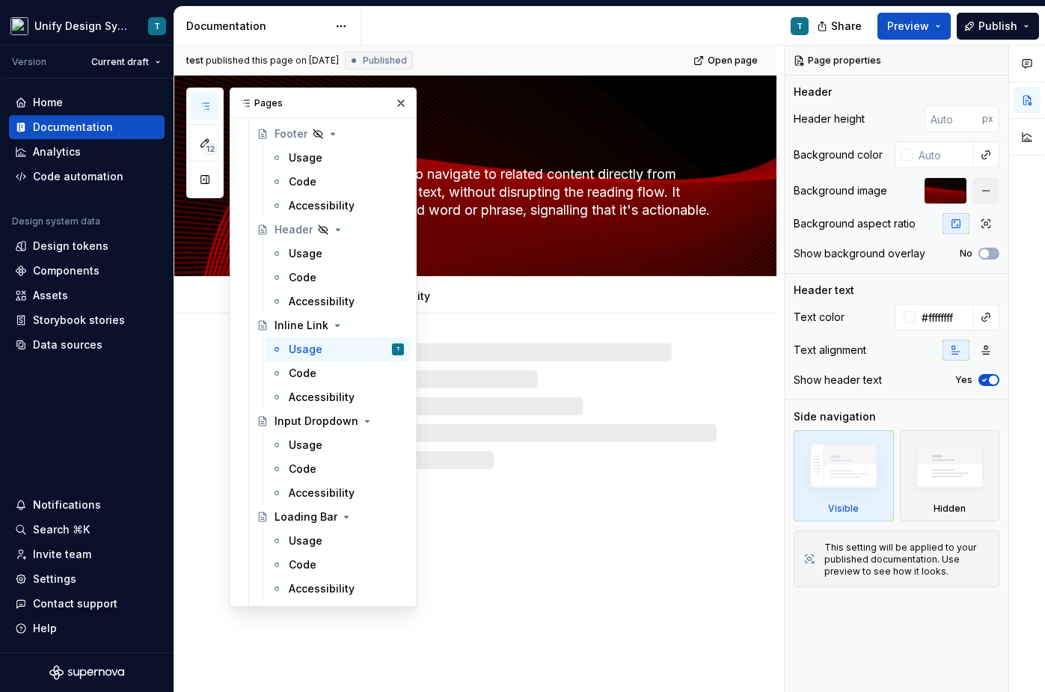
click at [613, 46] on div "test published this page on [DATE] Published Open page" at bounding box center [475, 61] width 602 height 30
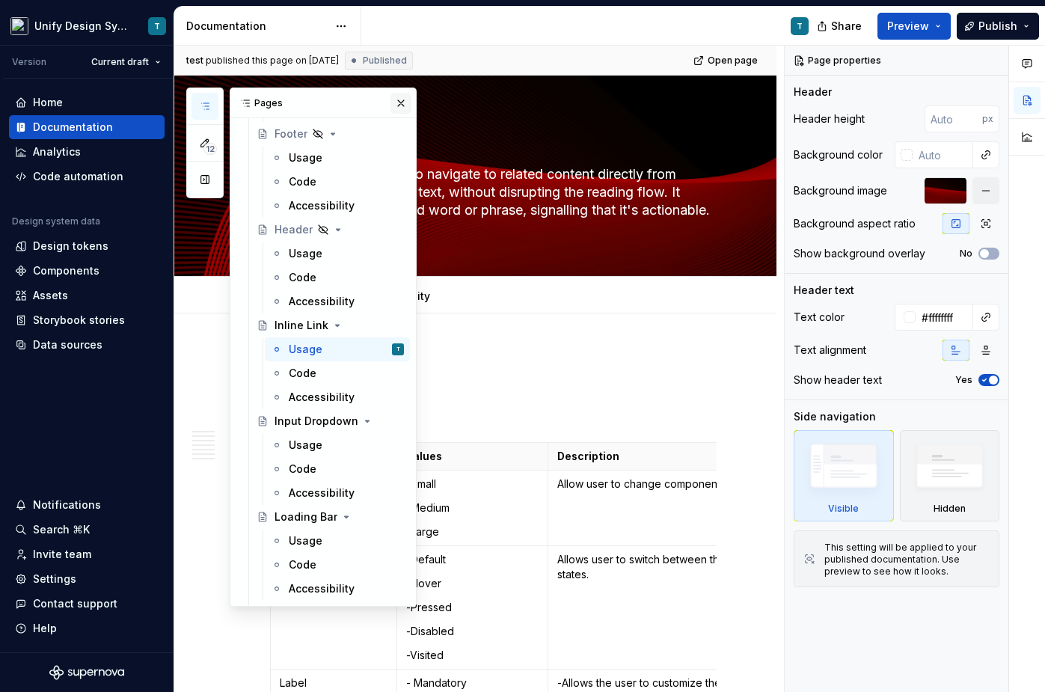
click at [400, 96] on button "button" at bounding box center [400, 103] width 21 height 21
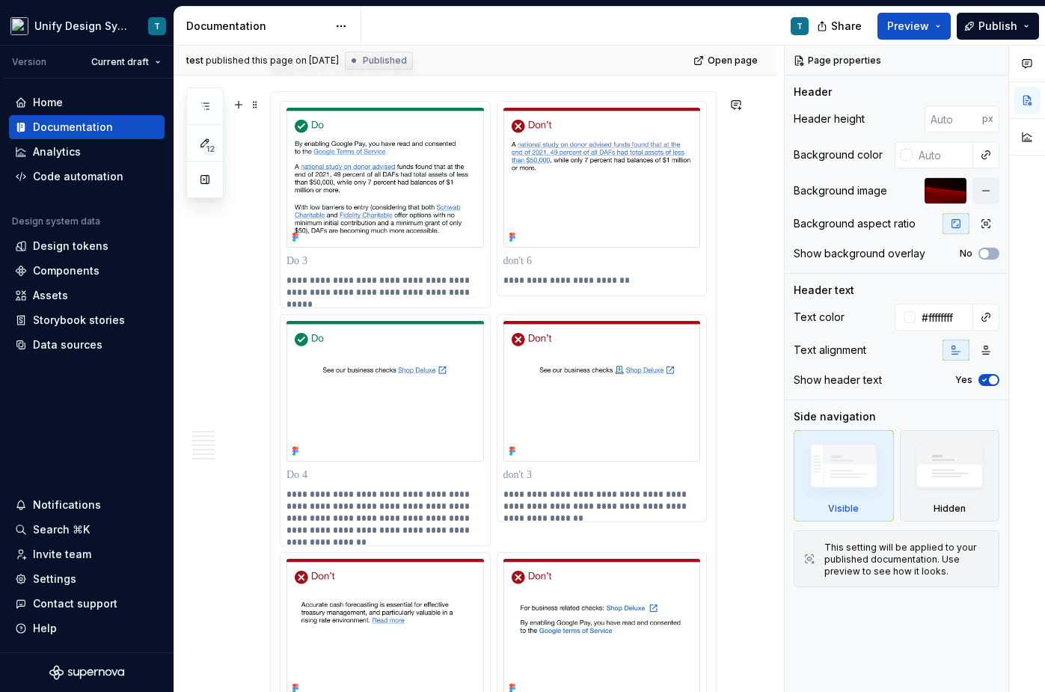
scroll to position [3301, 0]
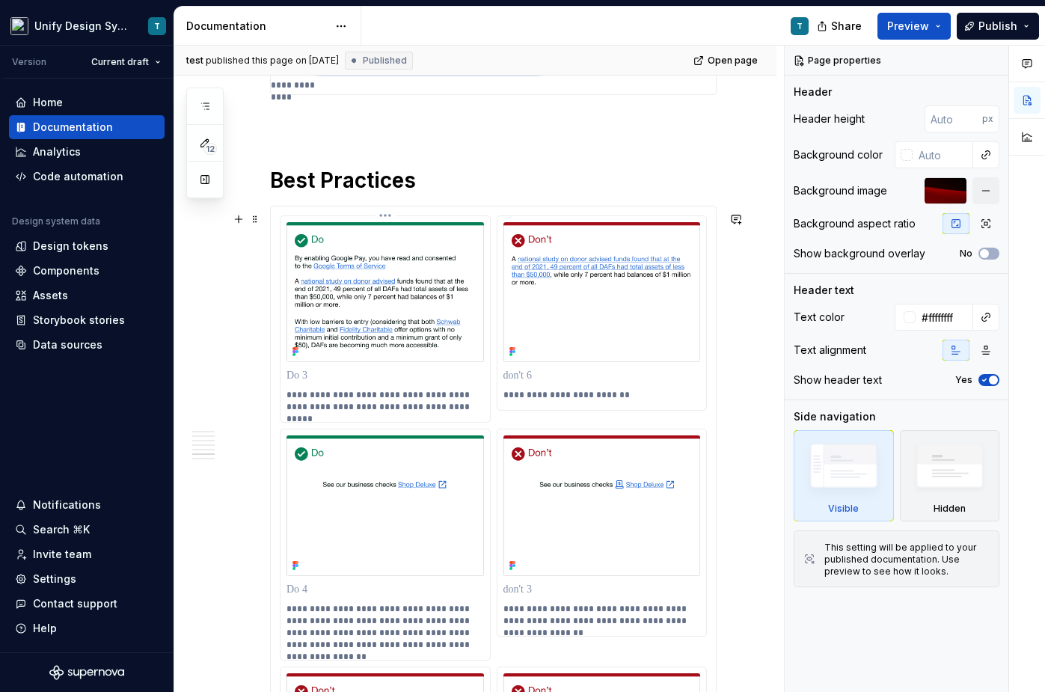
click at [313, 381] on p at bounding box center [384, 375] width 197 height 15
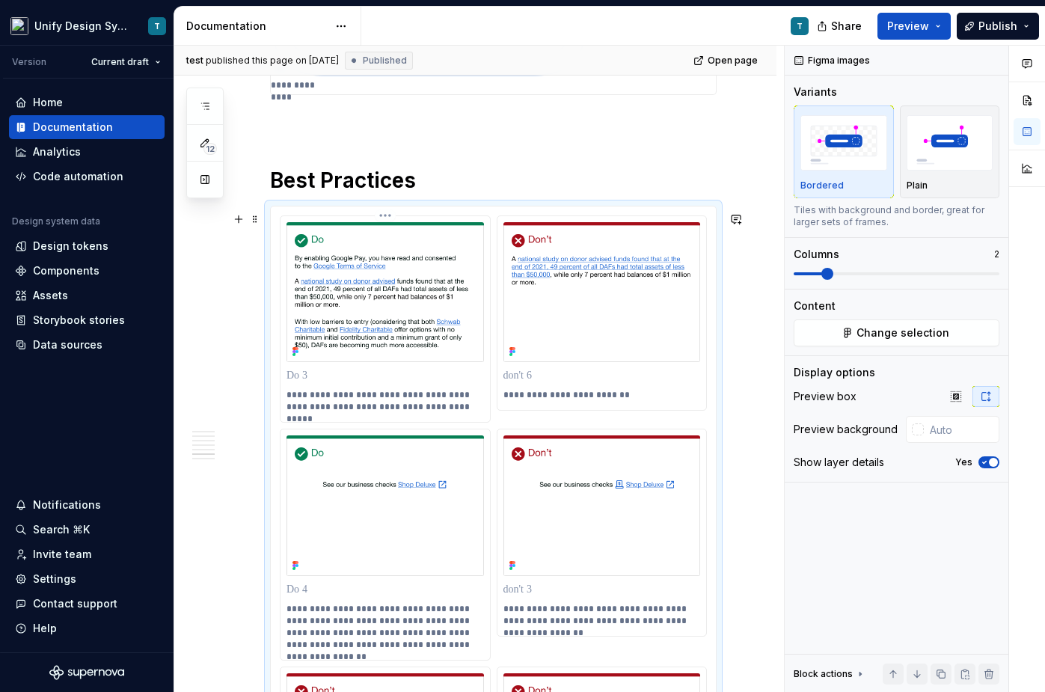
click at [334, 405] on p "**********" at bounding box center [386, 401] width 201 height 24
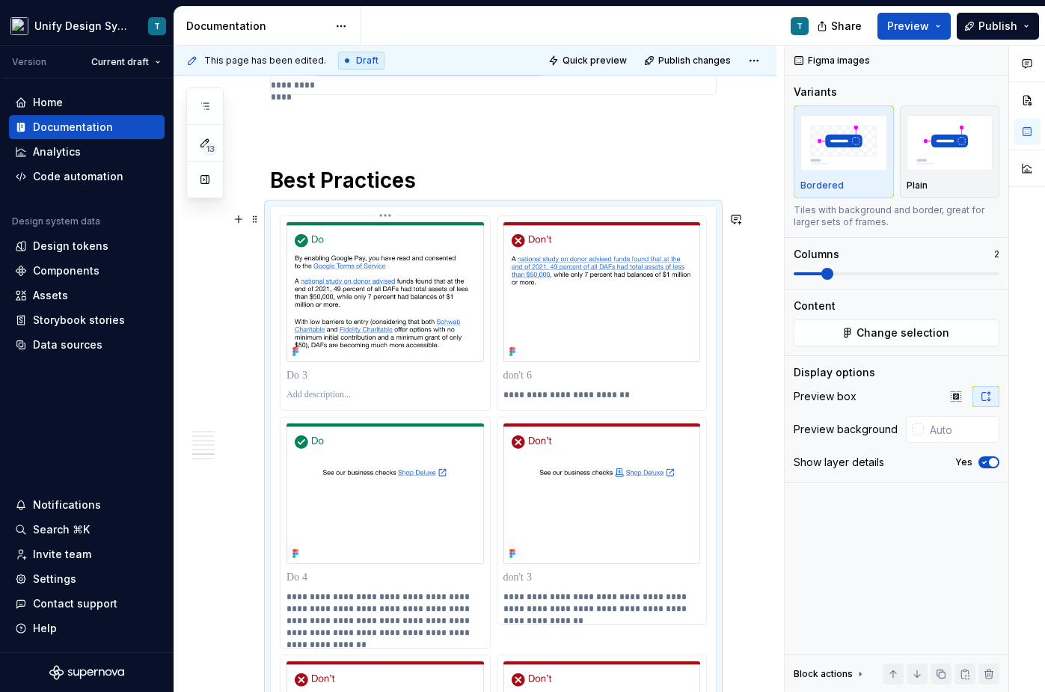
click at [307, 381] on p at bounding box center [384, 375] width 197 height 15
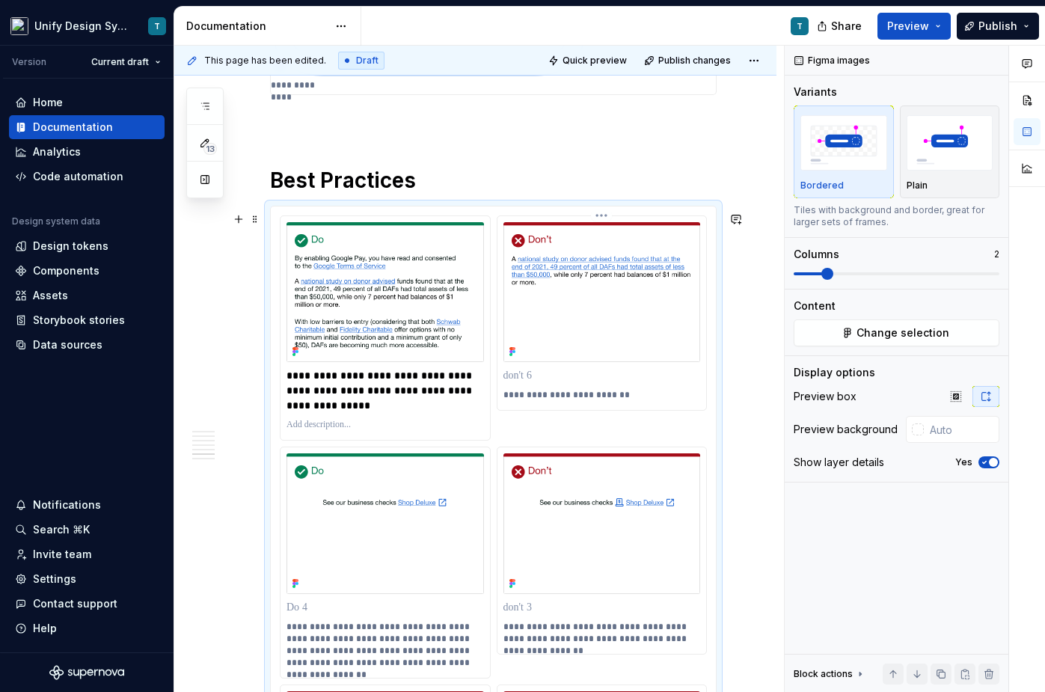
click at [571, 401] on p "**********" at bounding box center [603, 395] width 201 height 12
click at [559, 383] on p at bounding box center [601, 375] width 197 height 15
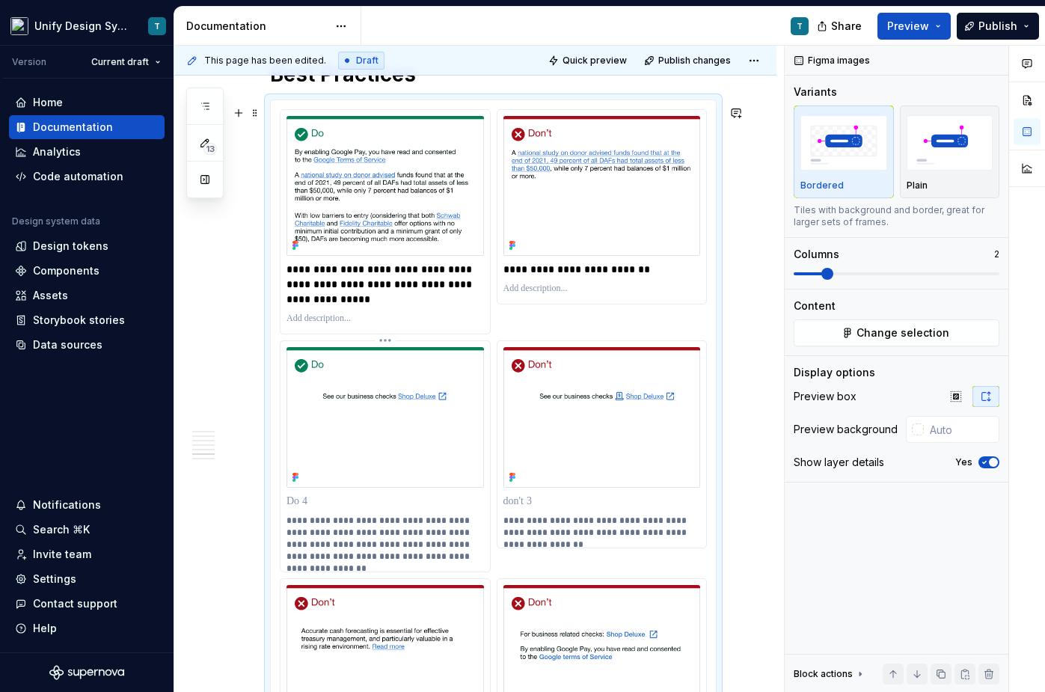
click at [343, 553] on p "**********" at bounding box center [386, 538] width 201 height 48
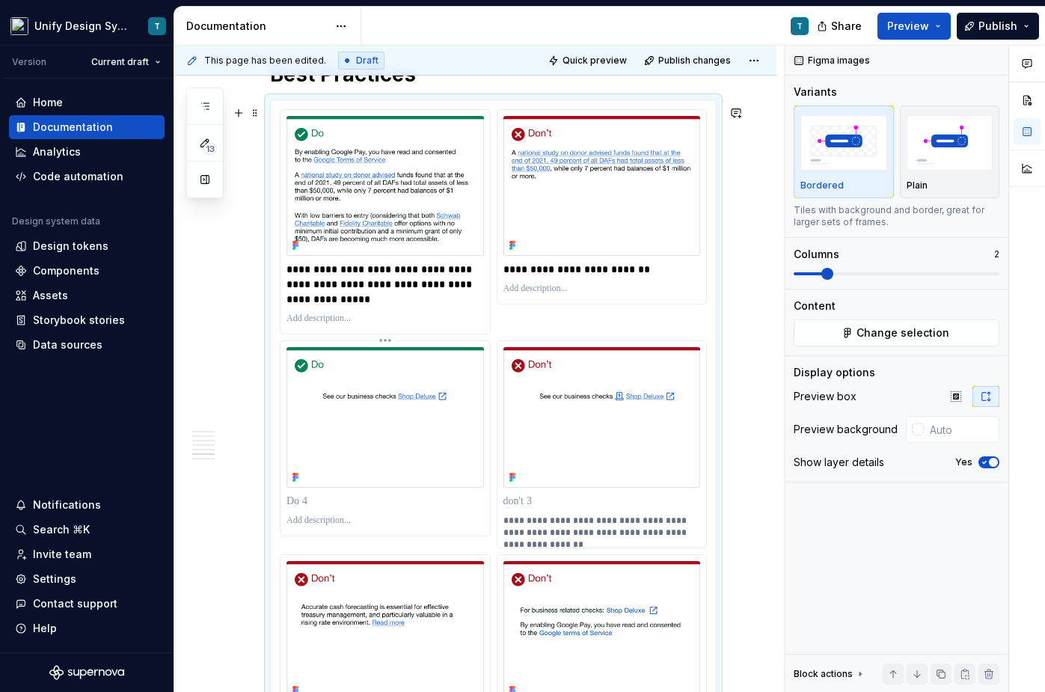
click at [330, 509] on p at bounding box center [384, 501] width 197 height 15
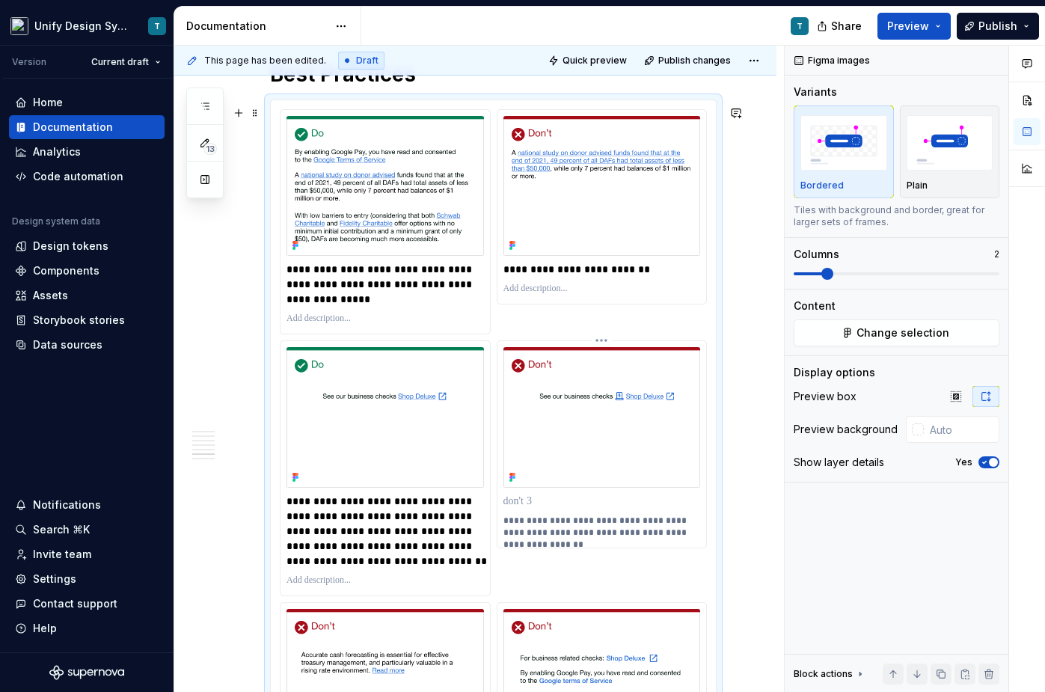
click at [598, 538] on p "**********" at bounding box center [603, 526] width 201 height 24
click at [551, 509] on p at bounding box center [601, 501] width 197 height 15
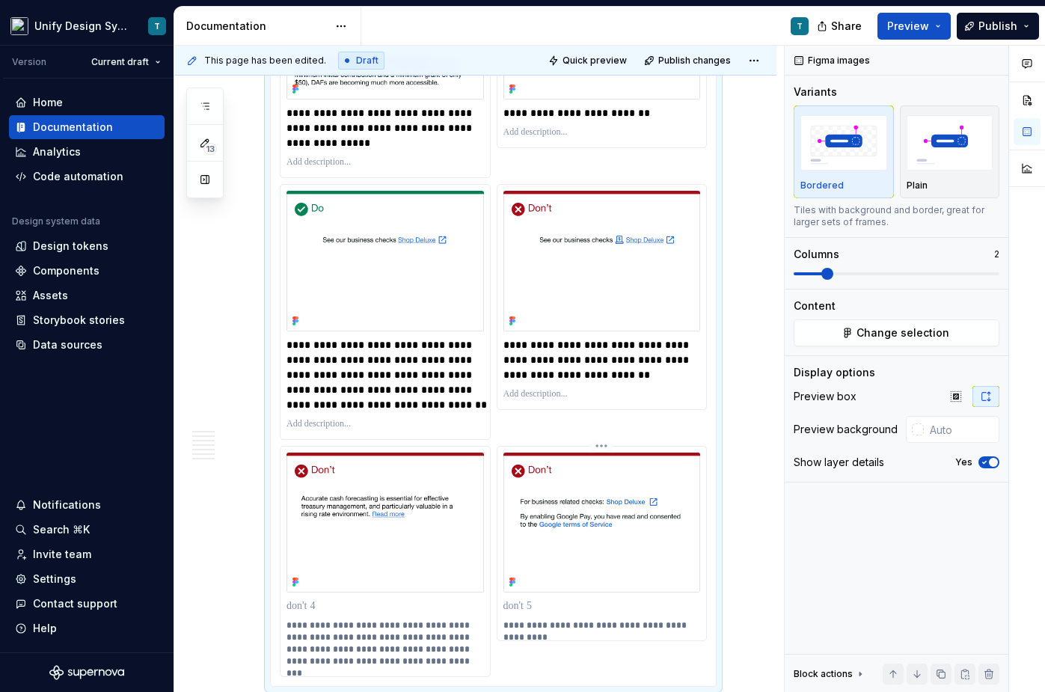
scroll to position [3646, 0]
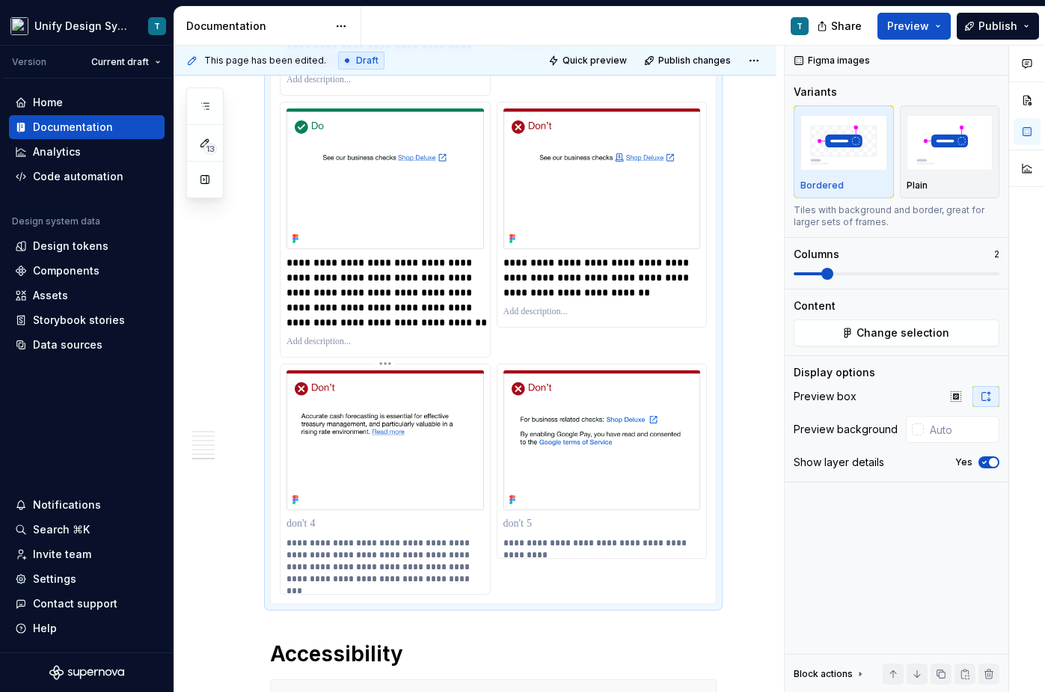
click at [353, 574] on p "**********" at bounding box center [386, 561] width 201 height 48
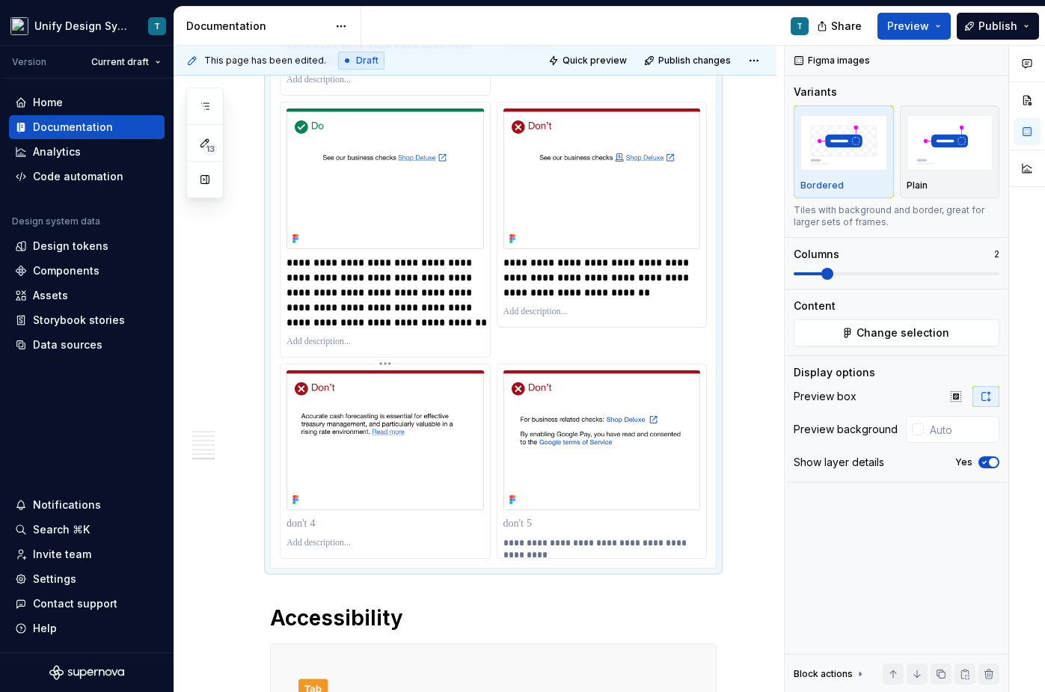
click at [323, 531] on p at bounding box center [384, 523] width 197 height 15
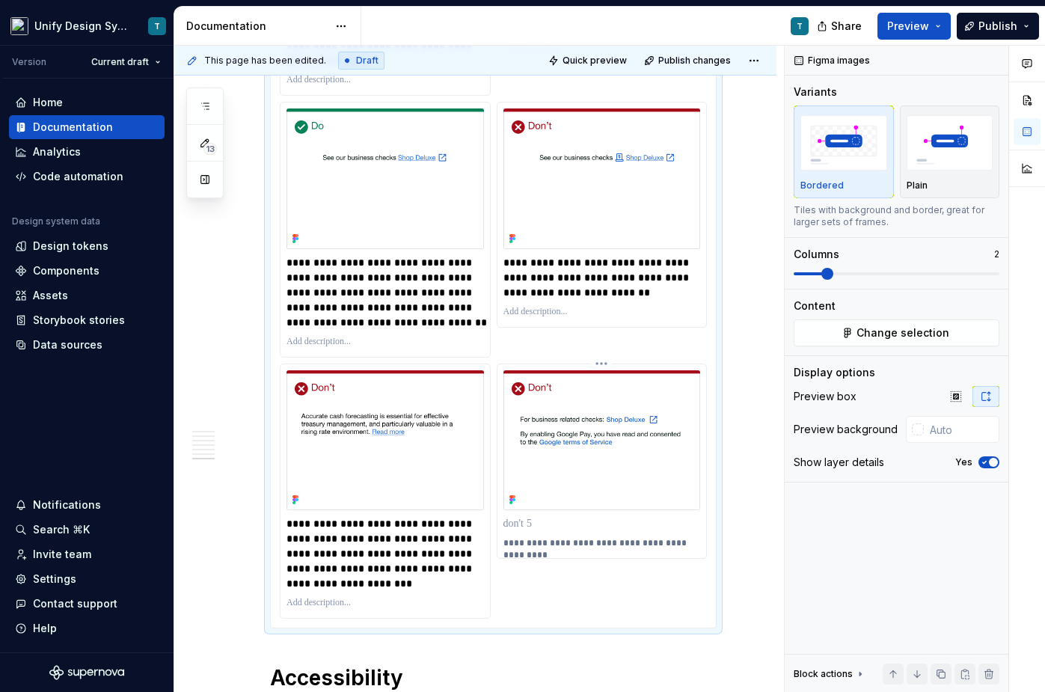
click at [568, 549] on p "**********" at bounding box center [603, 543] width 201 height 12
click at [565, 531] on p at bounding box center [601, 523] width 197 height 15
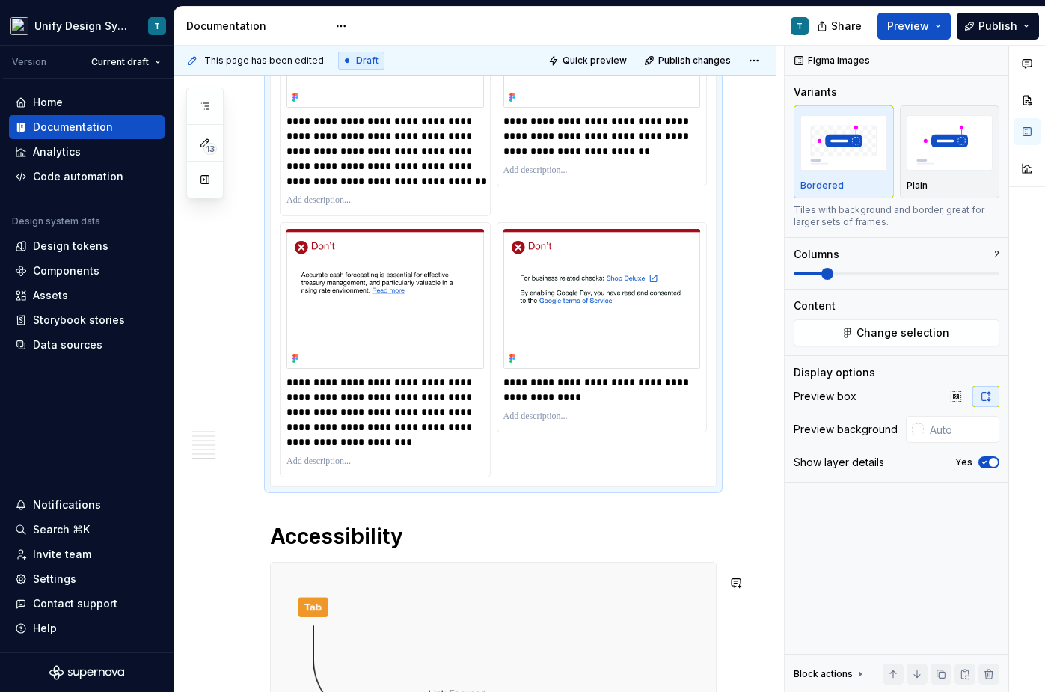
scroll to position [3760, 0]
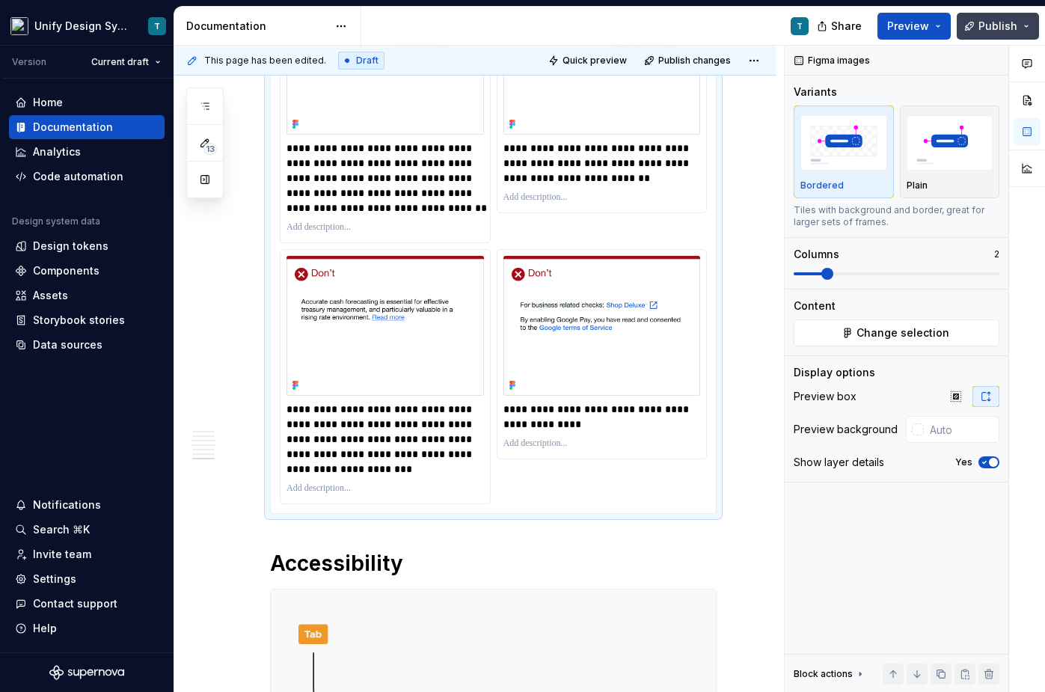
click at [871, 31] on span "Publish" at bounding box center [997, 26] width 39 height 15
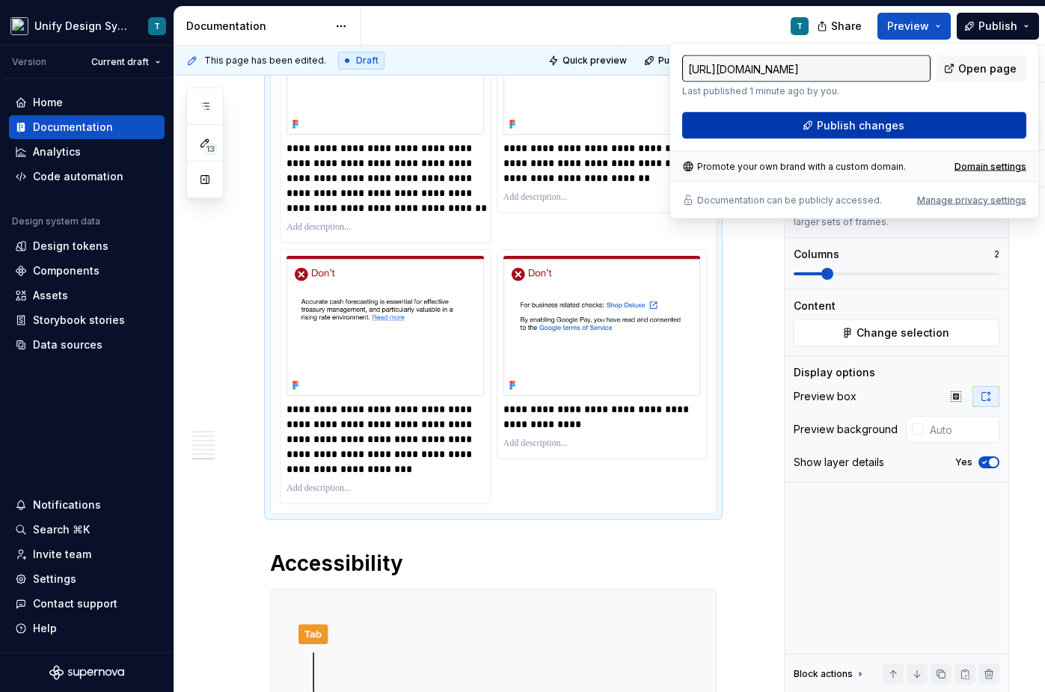
click at [855, 135] on button "Publish changes" at bounding box center [854, 125] width 344 height 27
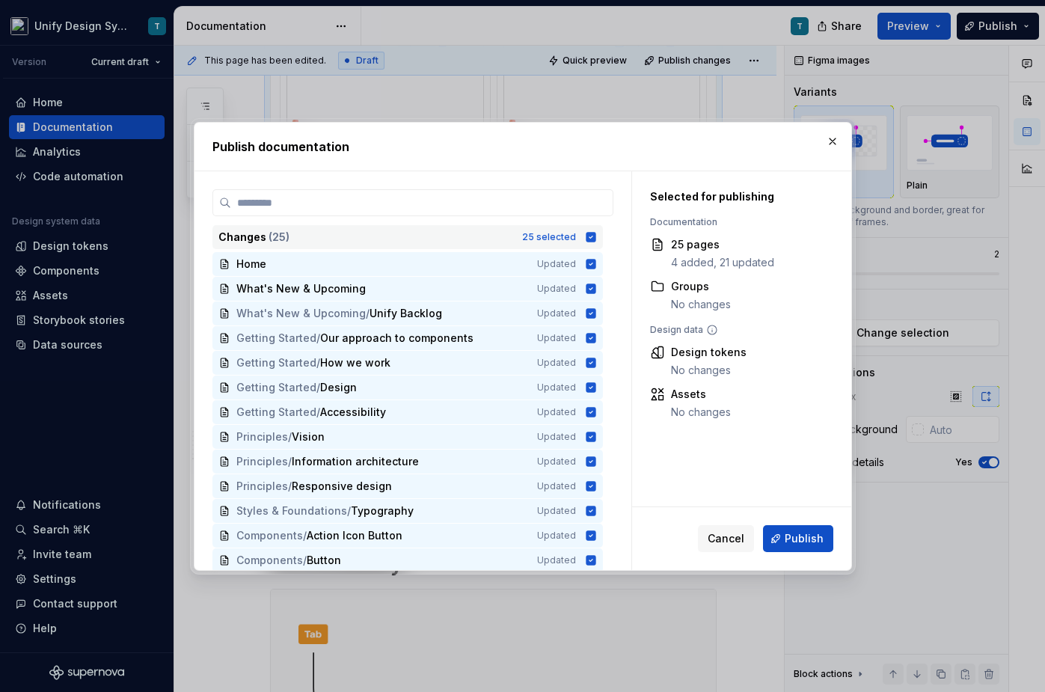
click at [506, 235] on div "Changes ( 25 )" at bounding box center [365, 237] width 295 height 15
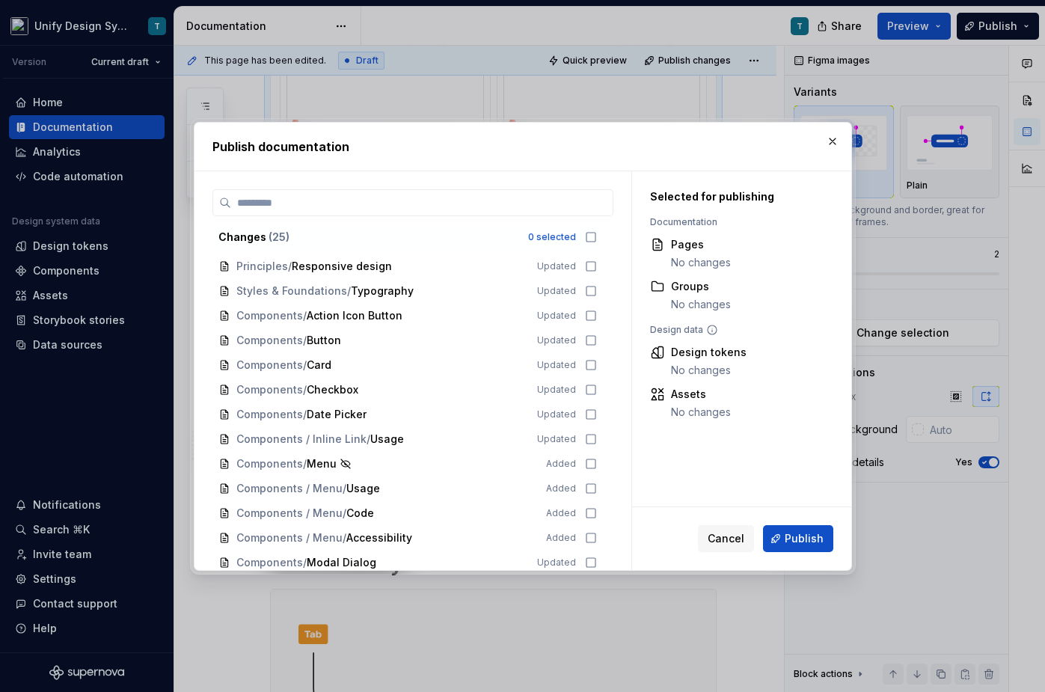
scroll to position [225, 0]
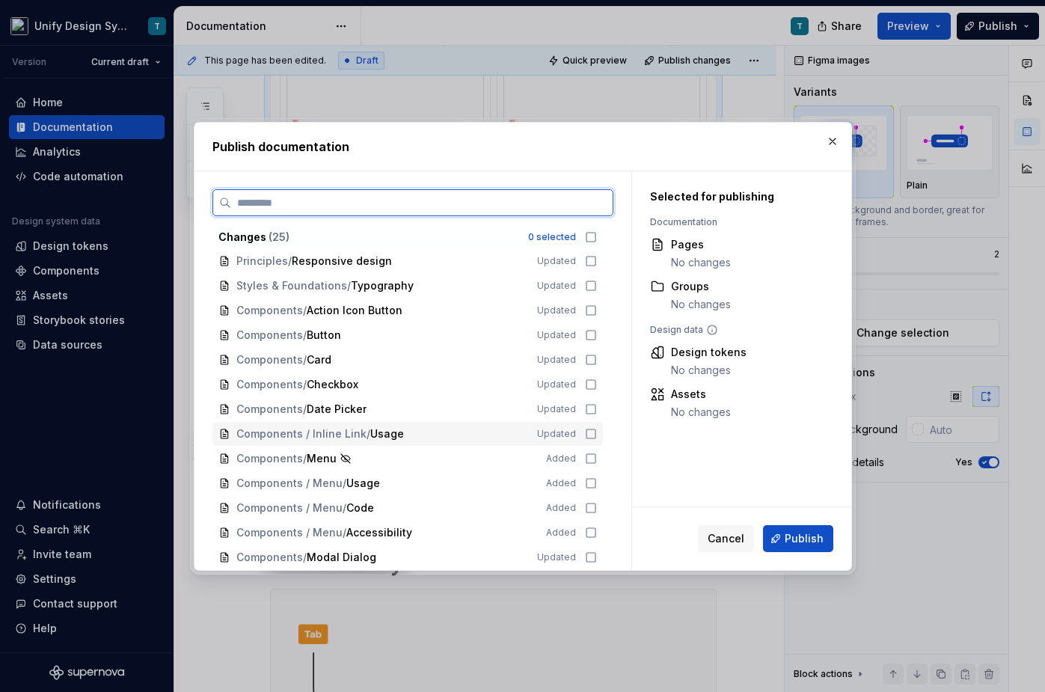
click at [391, 431] on span "Usage" at bounding box center [387, 433] width 34 height 15
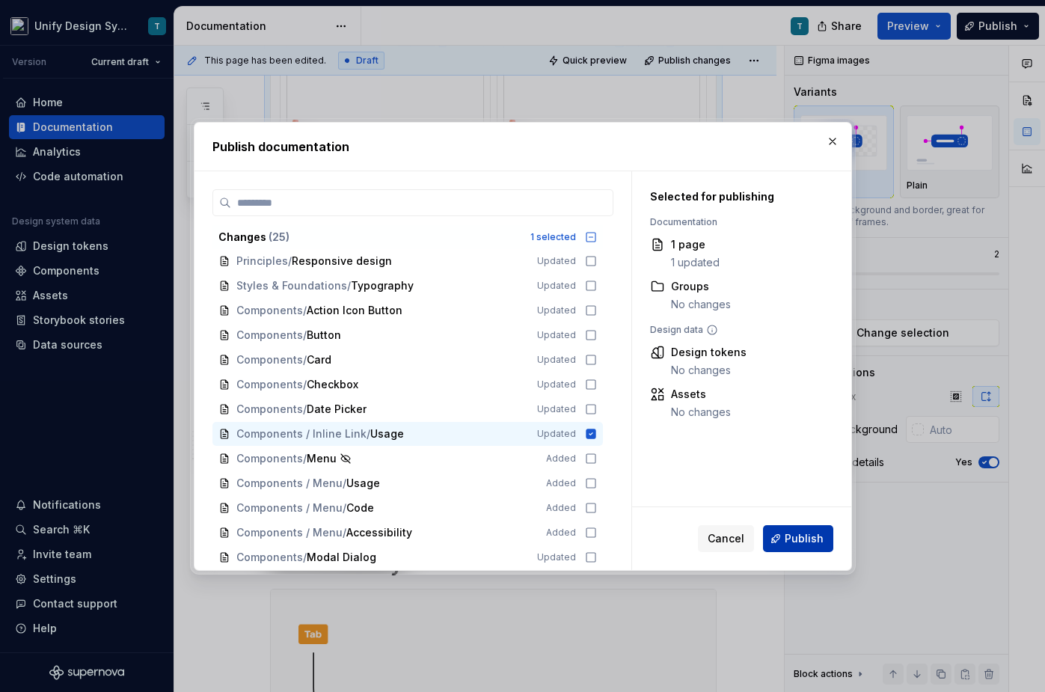
click at [787, 538] on span "Publish" at bounding box center [803, 538] width 39 height 15
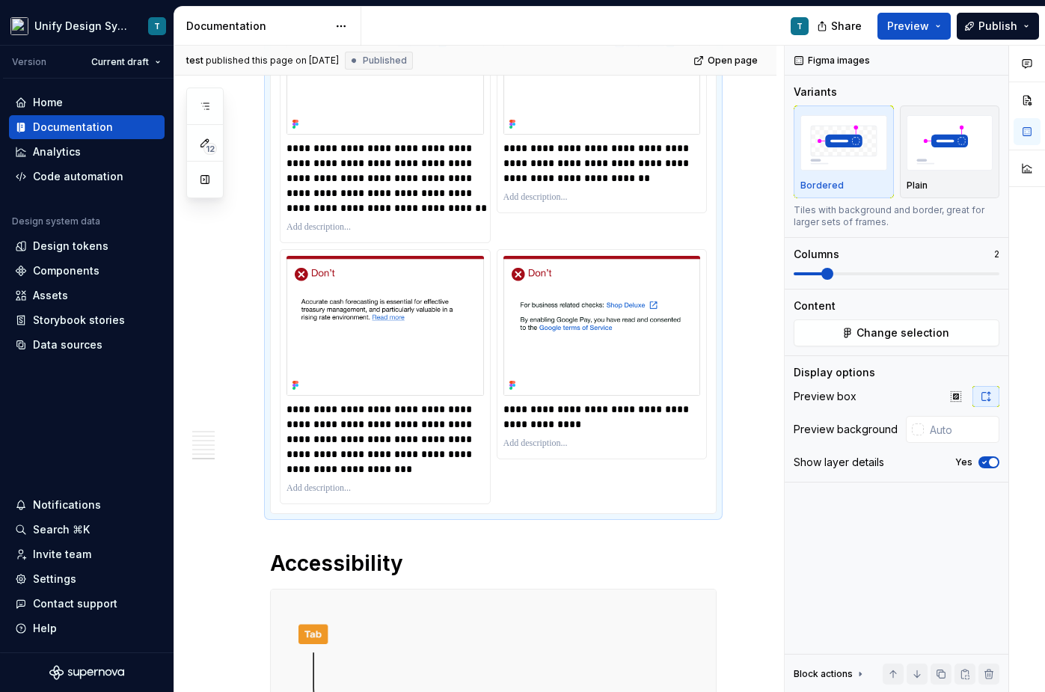
type textarea "*"
